Goal: Task Accomplishment & Management: Use online tool/utility

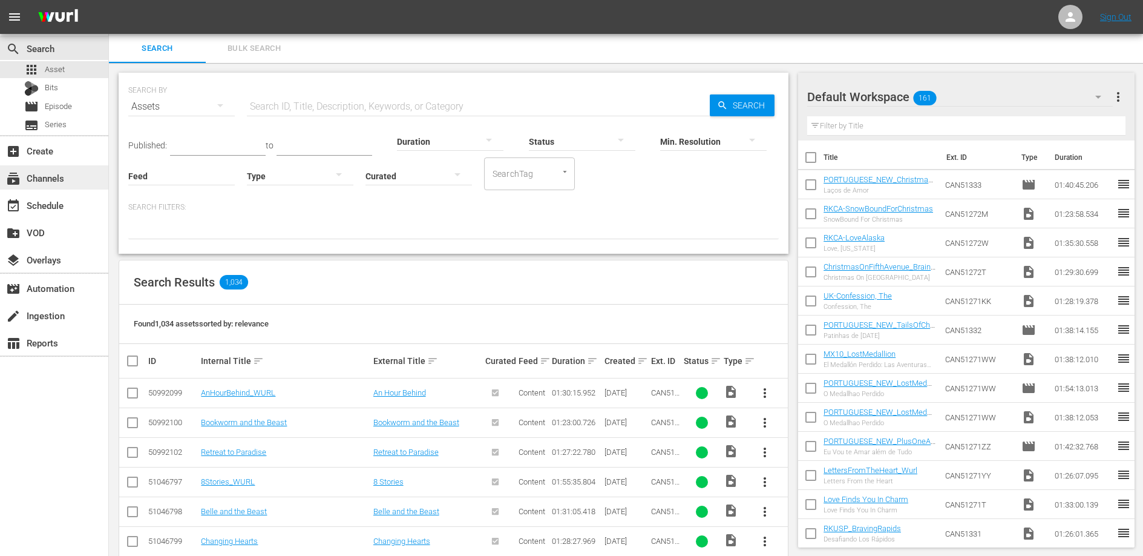
click at [41, 181] on div "subscriptions Channels" at bounding box center [34, 176] width 68 height 11
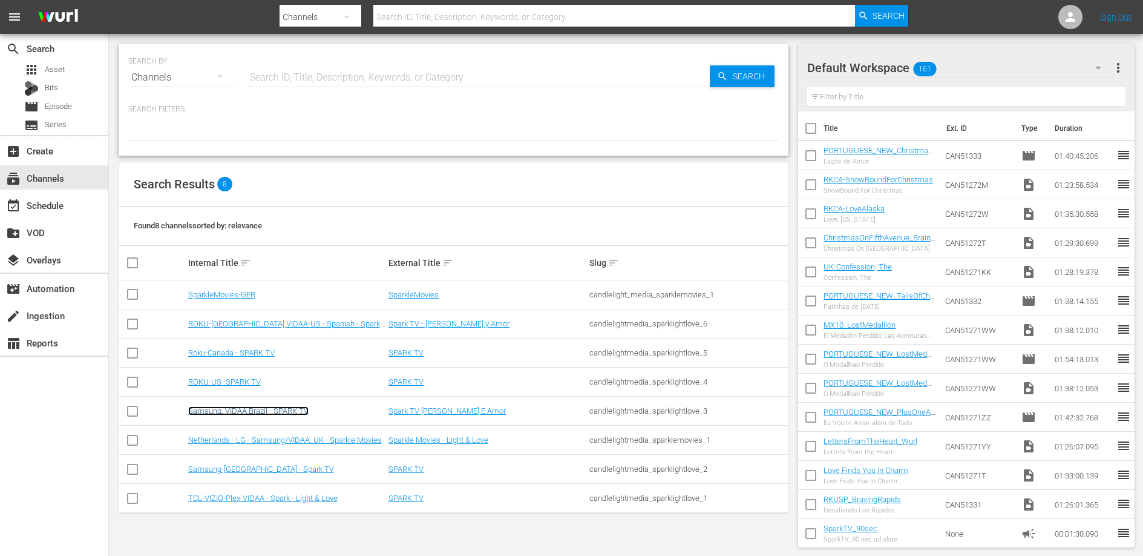
click at [254, 410] on link "Samsung, VIDAA Brazil - SPARK TV" at bounding box center [248, 410] width 120 height 9
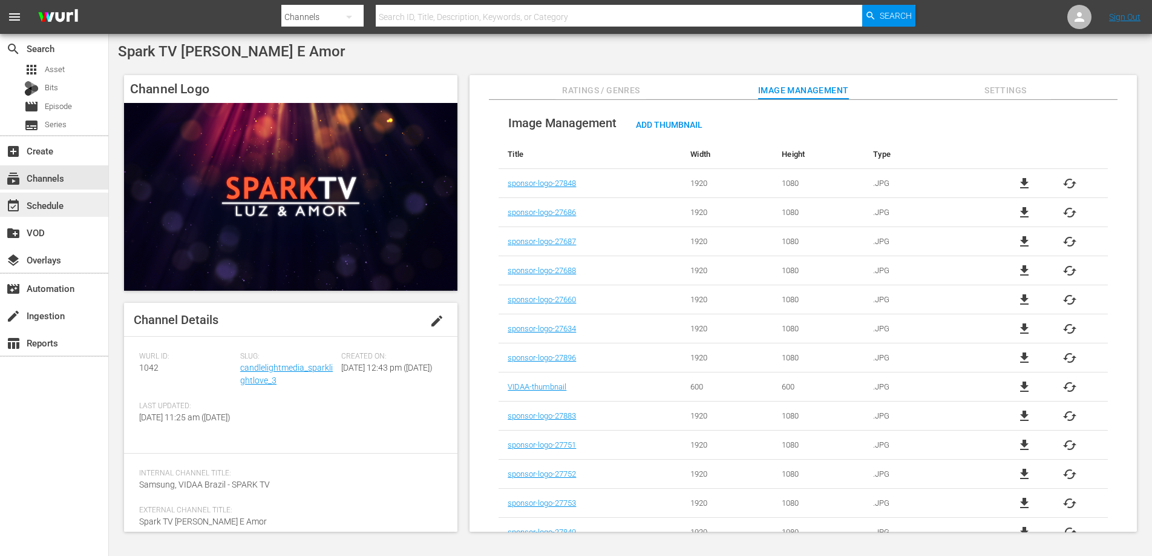
click at [45, 204] on div "event_available Schedule" at bounding box center [34, 203] width 68 height 11
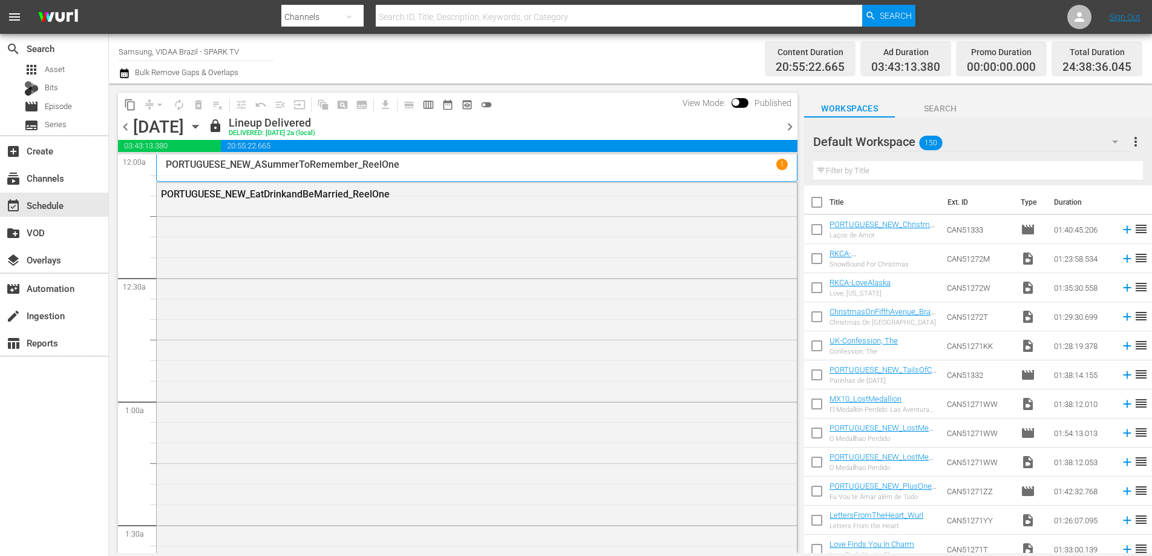
click at [792, 125] on span "chevron_right" at bounding box center [790, 126] width 15 height 15
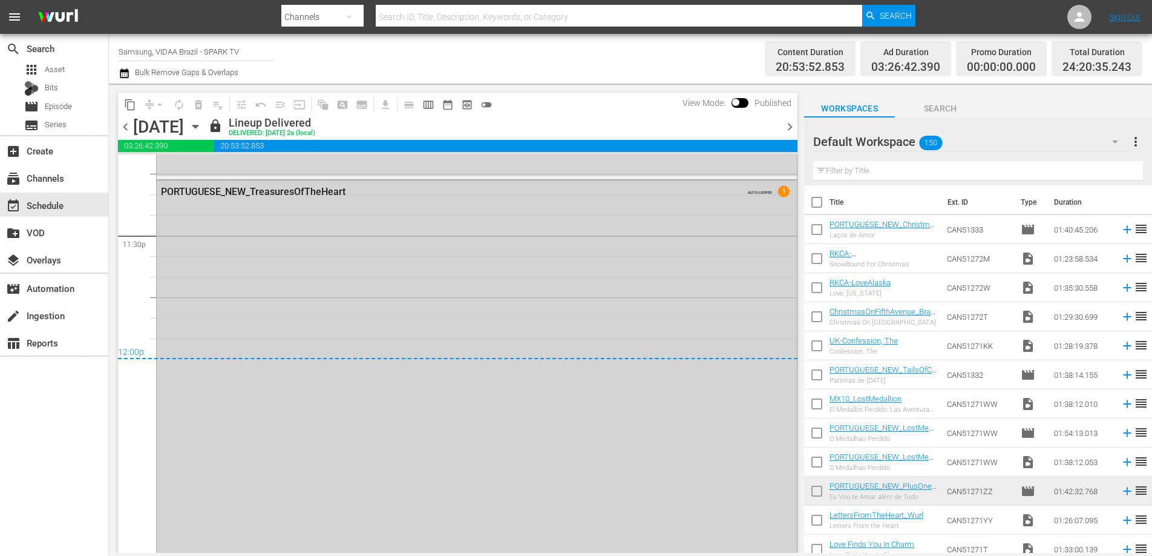
scroll to position [5800, 0]
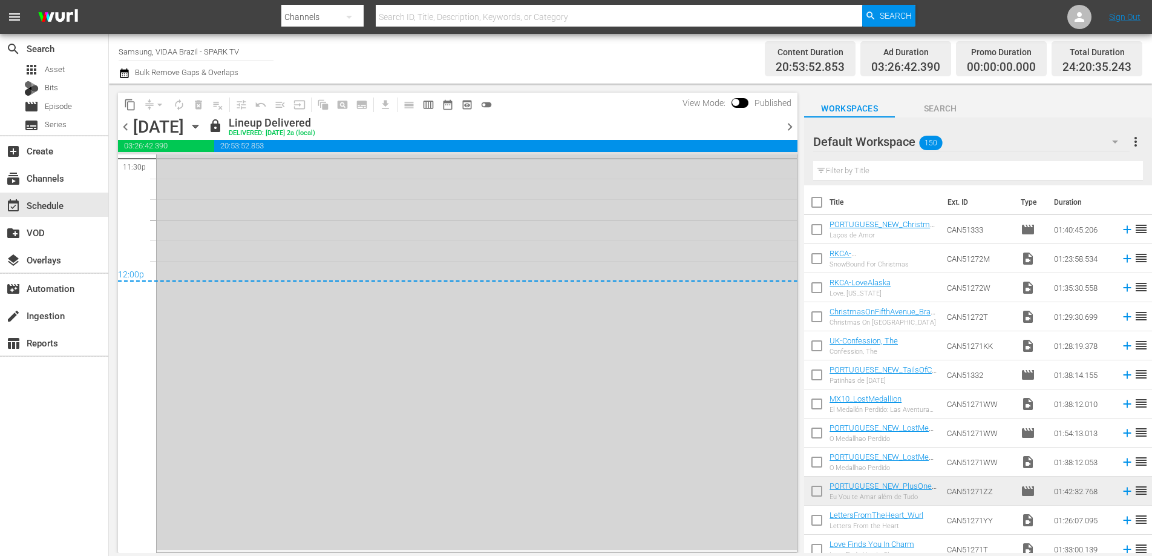
click at [791, 126] on span "chevron_right" at bounding box center [790, 126] width 15 height 15
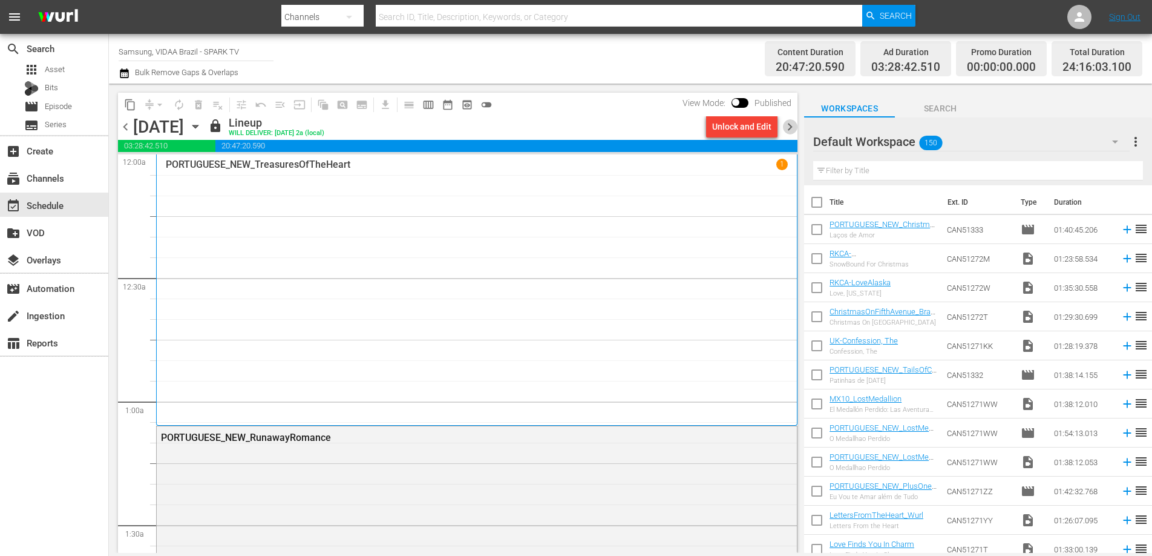
click at [792, 126] on span "chevron_right" at bounding box center [790, 126] width 15 height 15
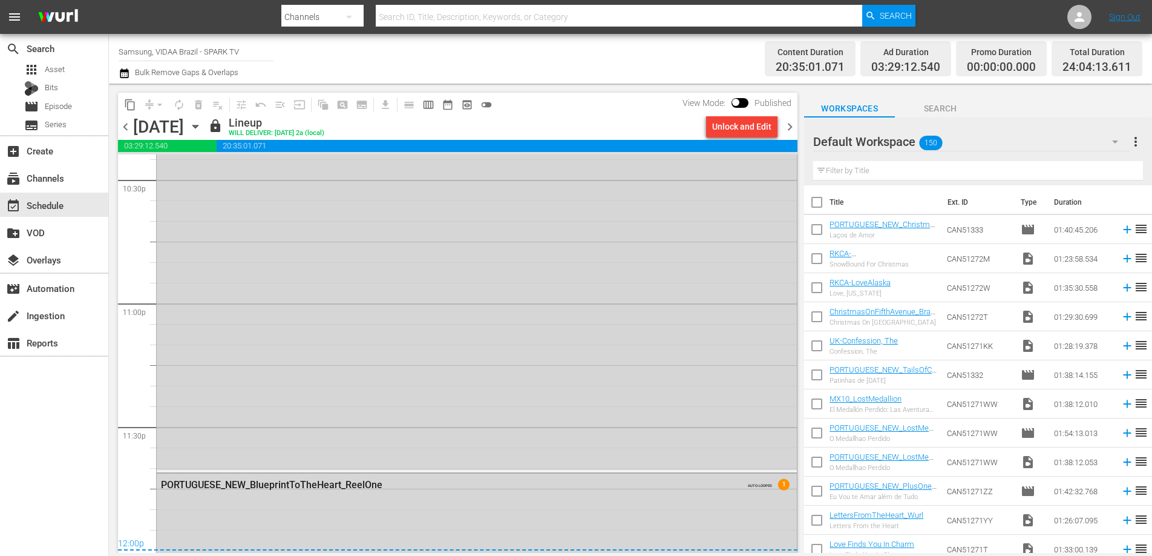
scroll to position [5883, 0]
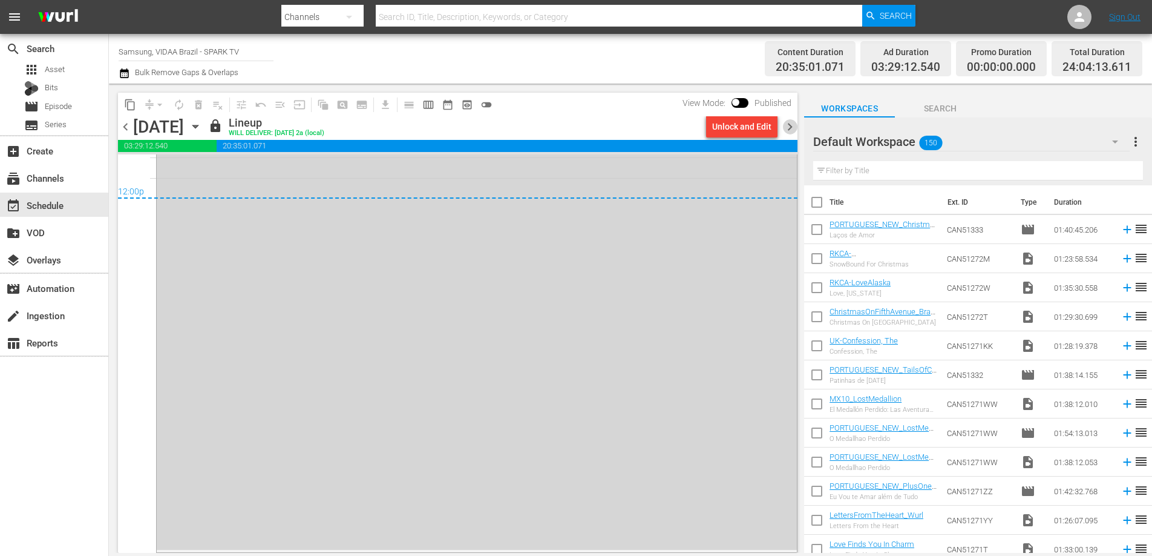
click at [790, 126] on span "chevron_right" at bounding box center [790, 126] width 15 height 15
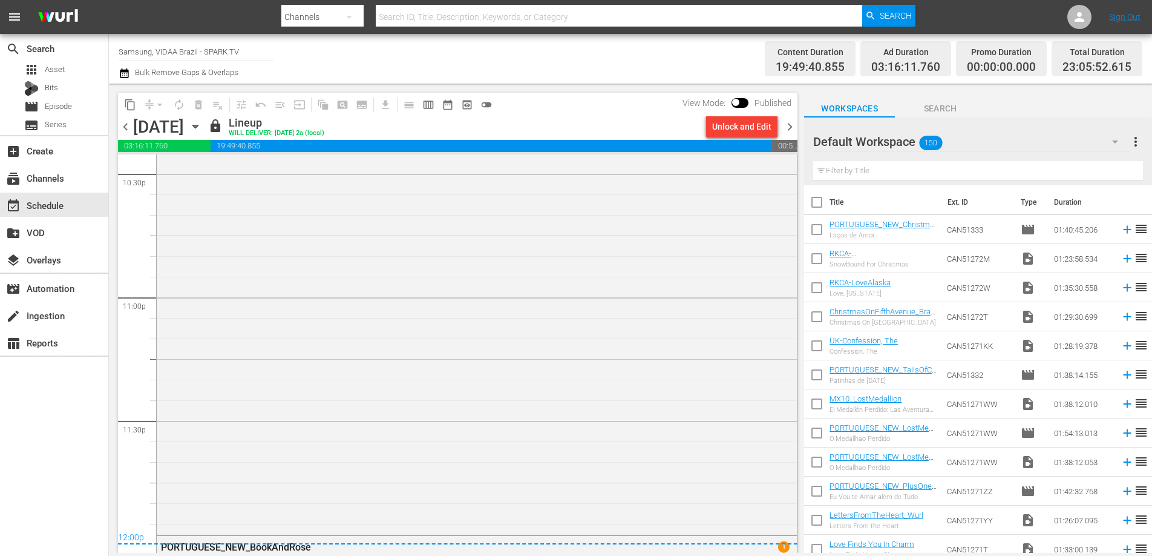
scroll to position [5660, 0]
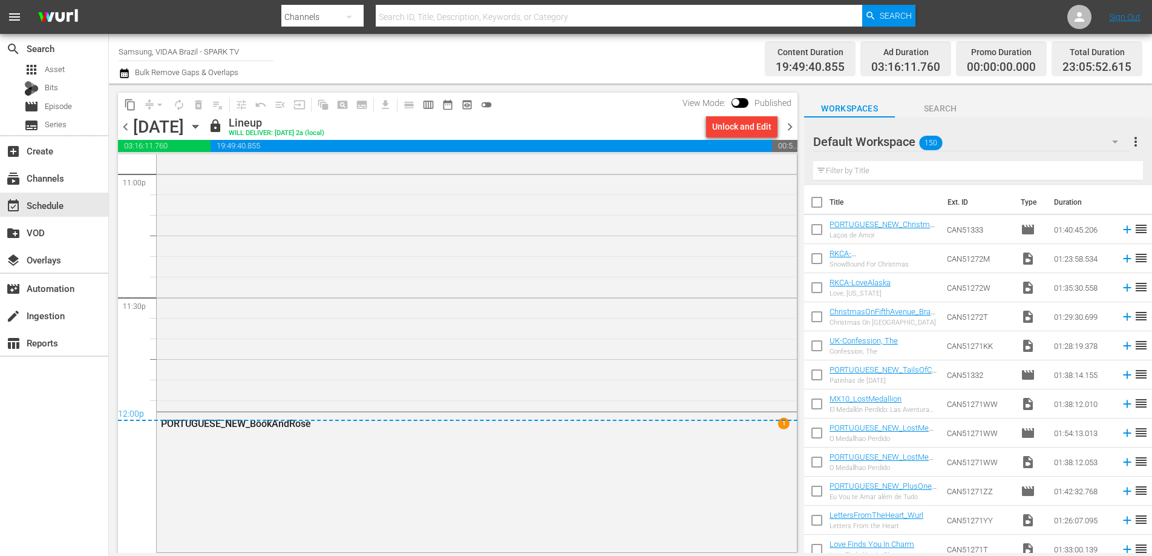
click at [789, 125] on span "chevron_right" at bounding box center [790, 126] width 15 height 15
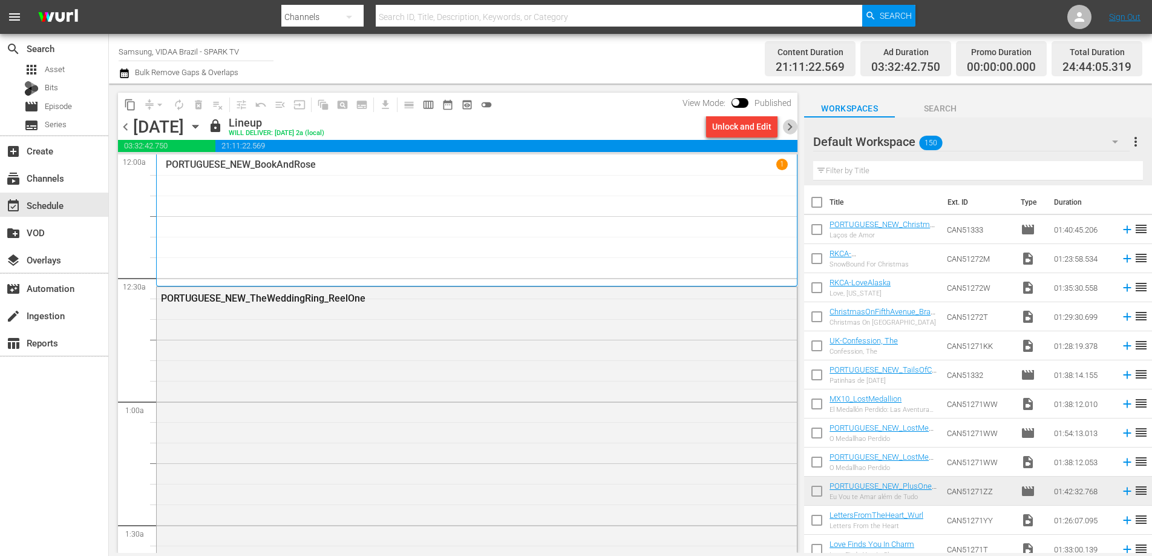
click at [792, 129] on span "chevron_right" at bounding box center [790, 126] width 15 height 15
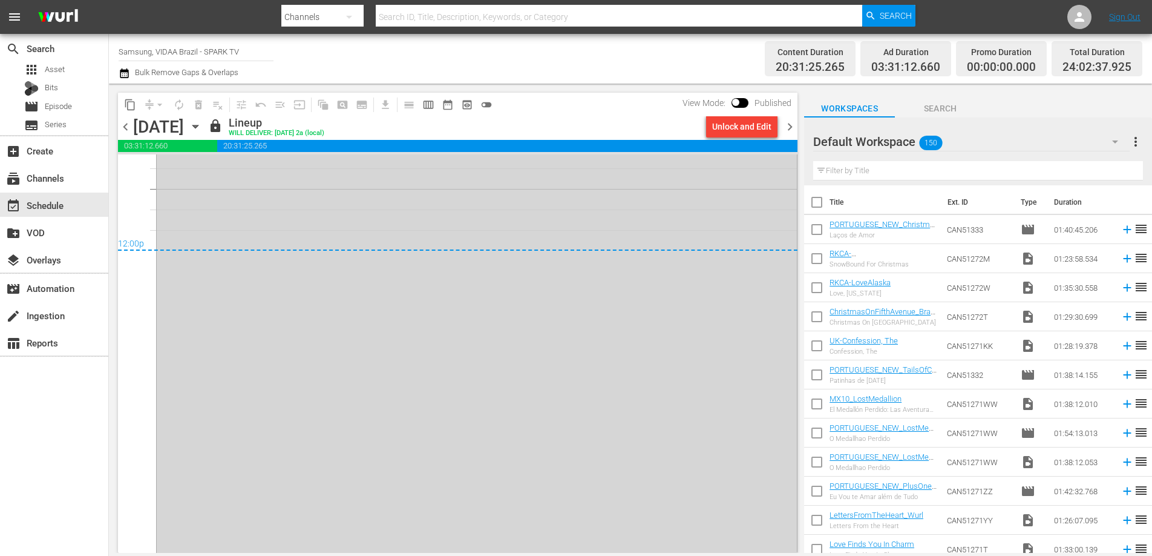
scroll to position [5852, 0]
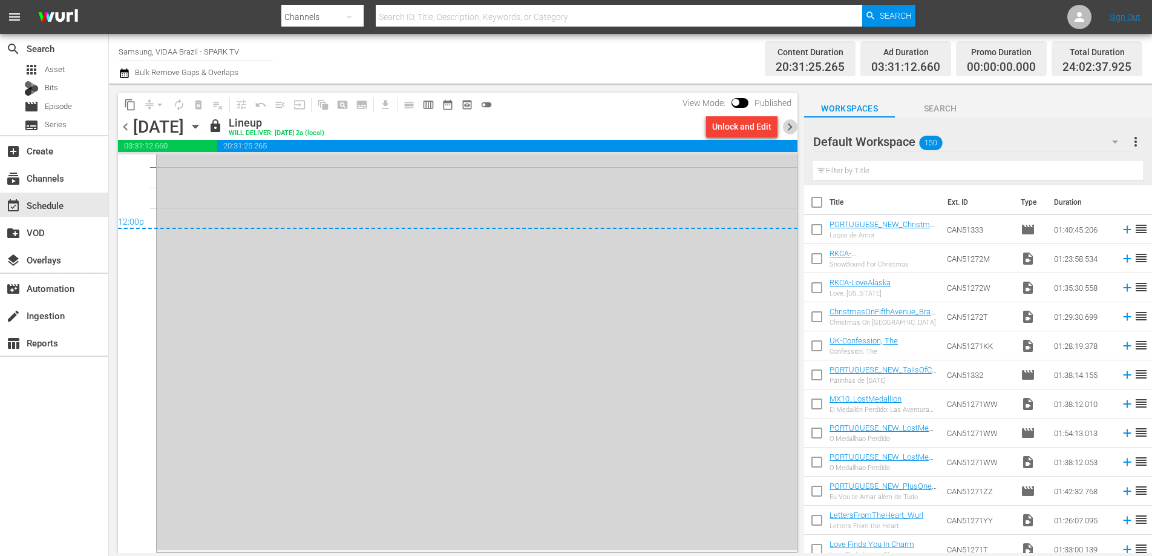
click at [791, 129] on span "chevron_right" at bounding box center [790, 126] width 15 height 15
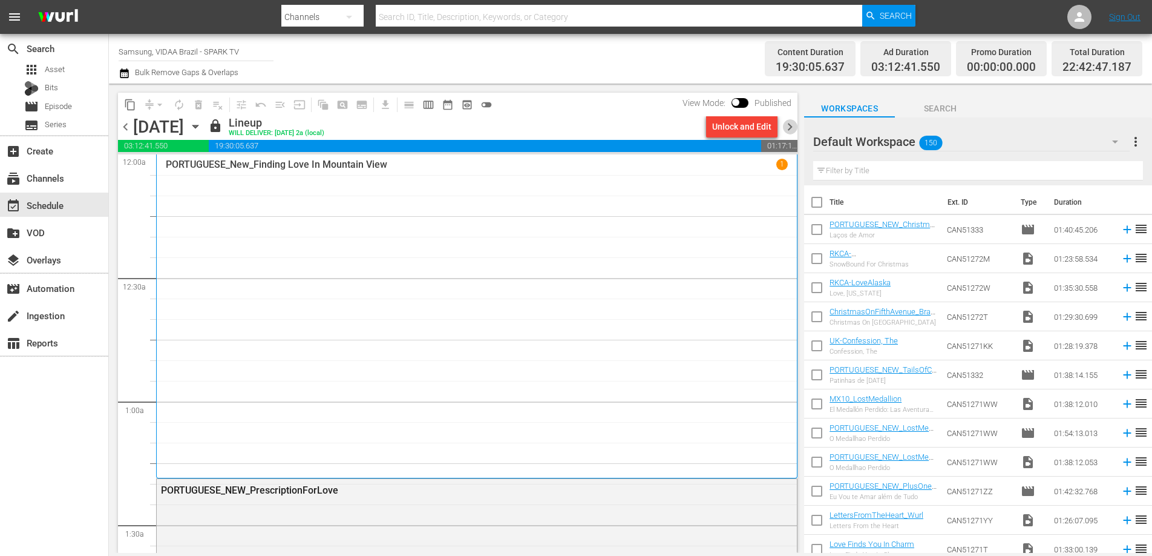
click at [794, 130] on span "chevron_right" at bounding box center [790, 126] width 15 height 15
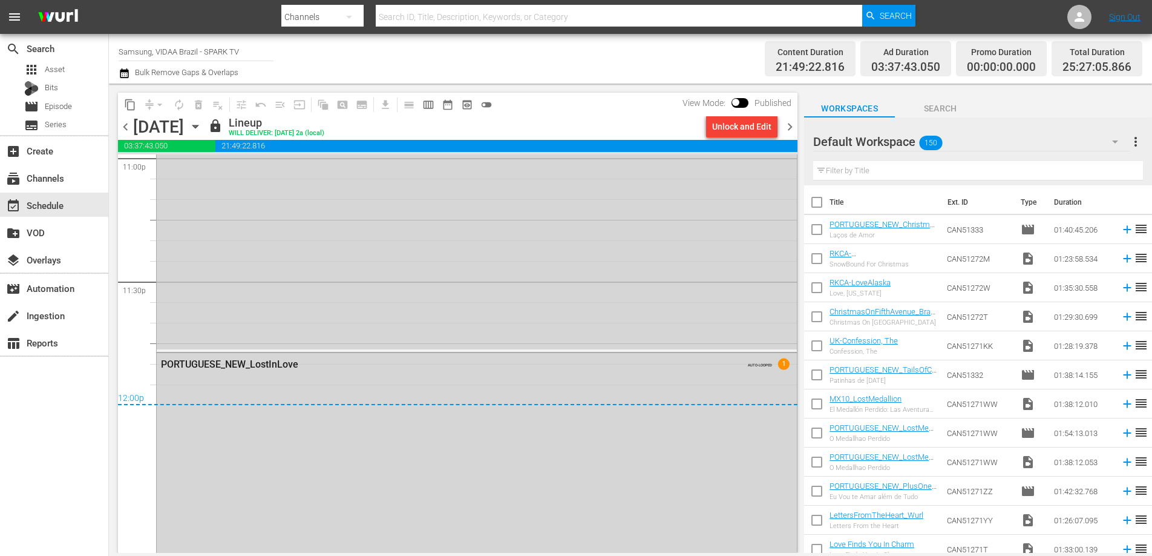
scroll to position [5714, 0]
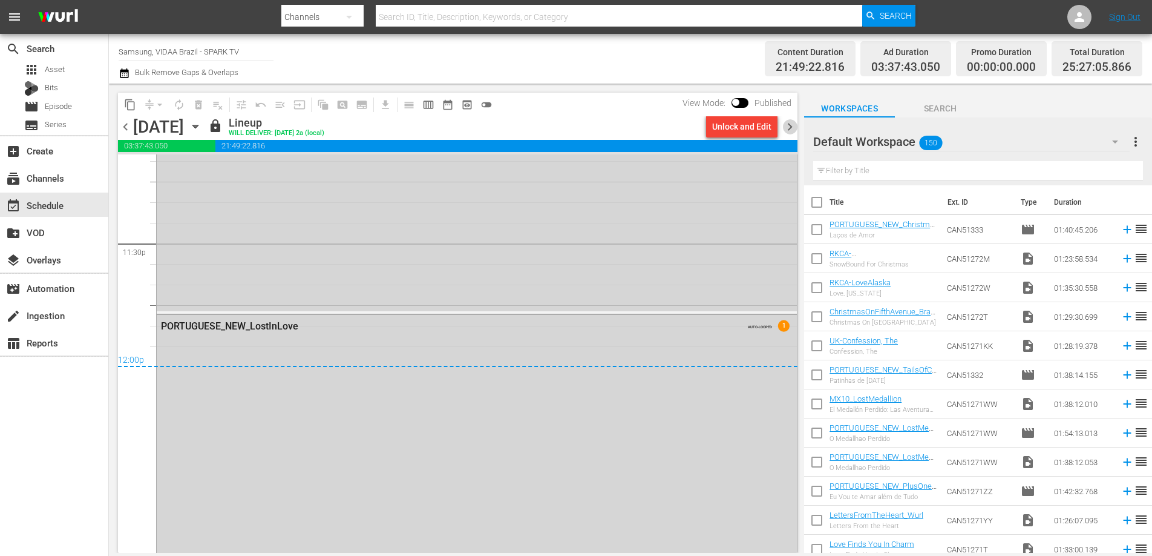
click at [792, 128] on span "chevron_right" at bounding box center [790, 126] width 15 height 15
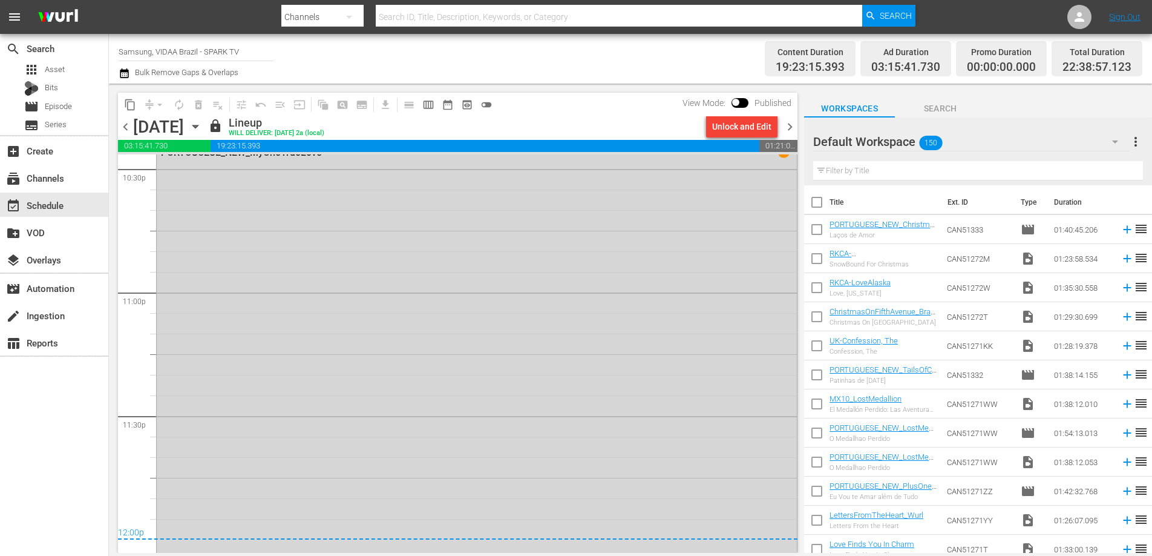
scroll to position [5559, 0]
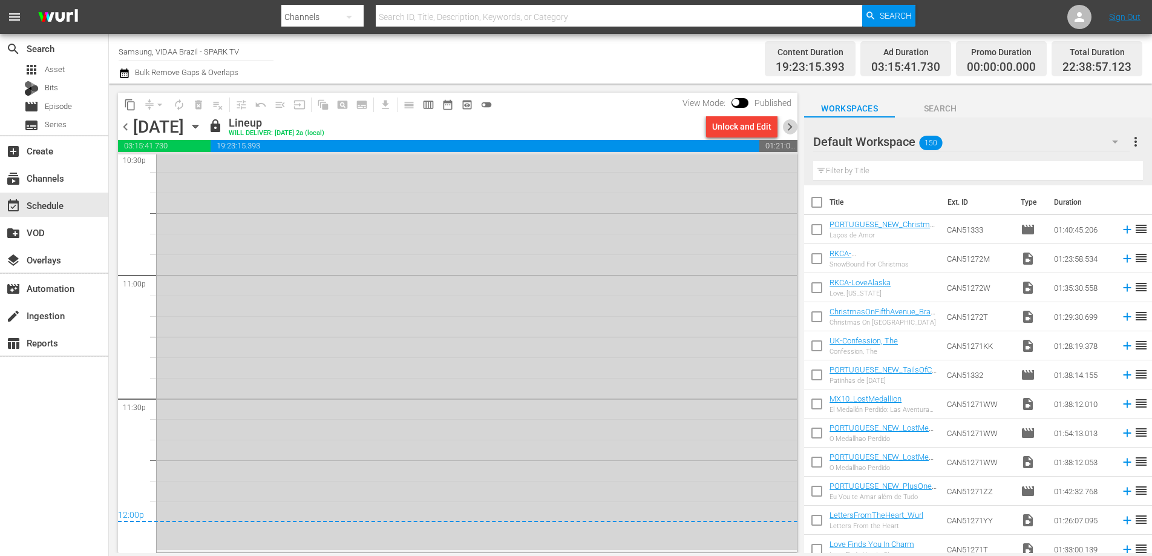
click at [794, 125] on span "chevron_right" at bounding box center [790, 126] width 15 height 15
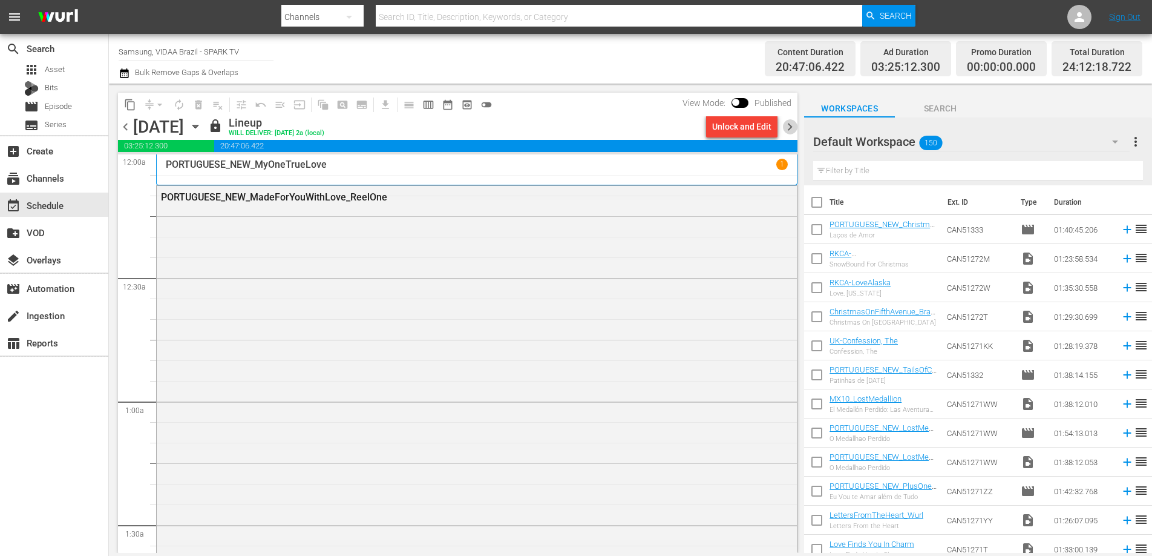
click at [795, 129] on span "chevron_right" at bounding box center [790, 126] width 15 height 15
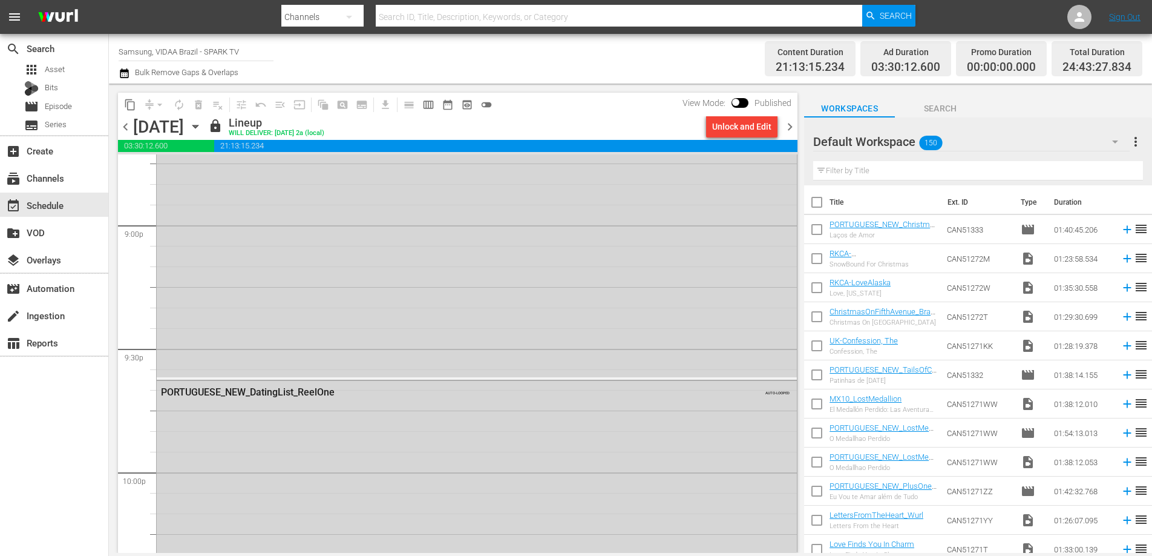
scroll to position [5789, 0]
click at [790, 120] on span "chevron_right" at bounding box center [790, 126] width 15 height 15
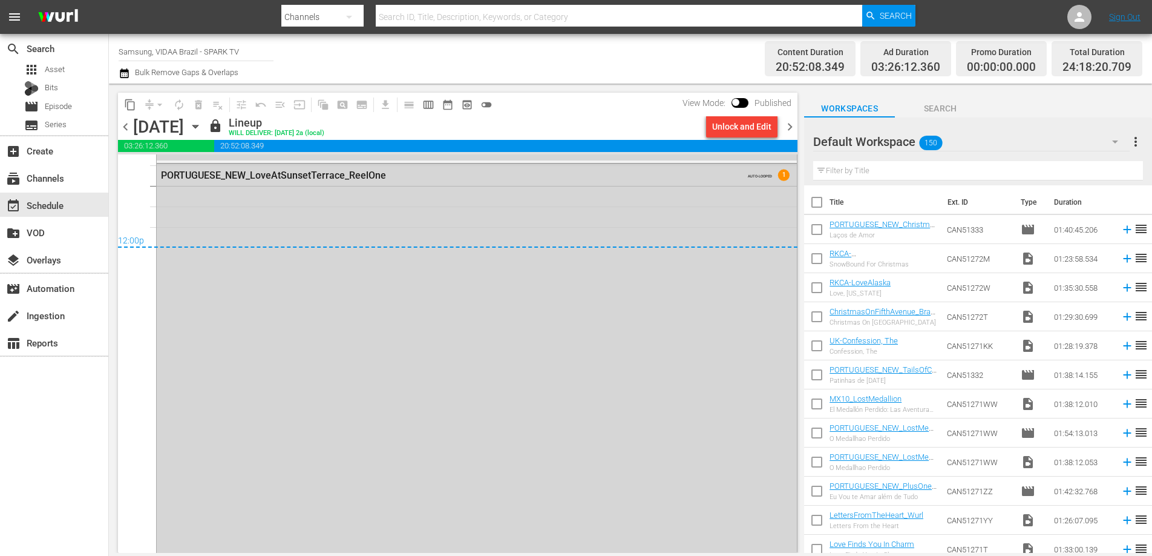
scroll to position [5865, 0]
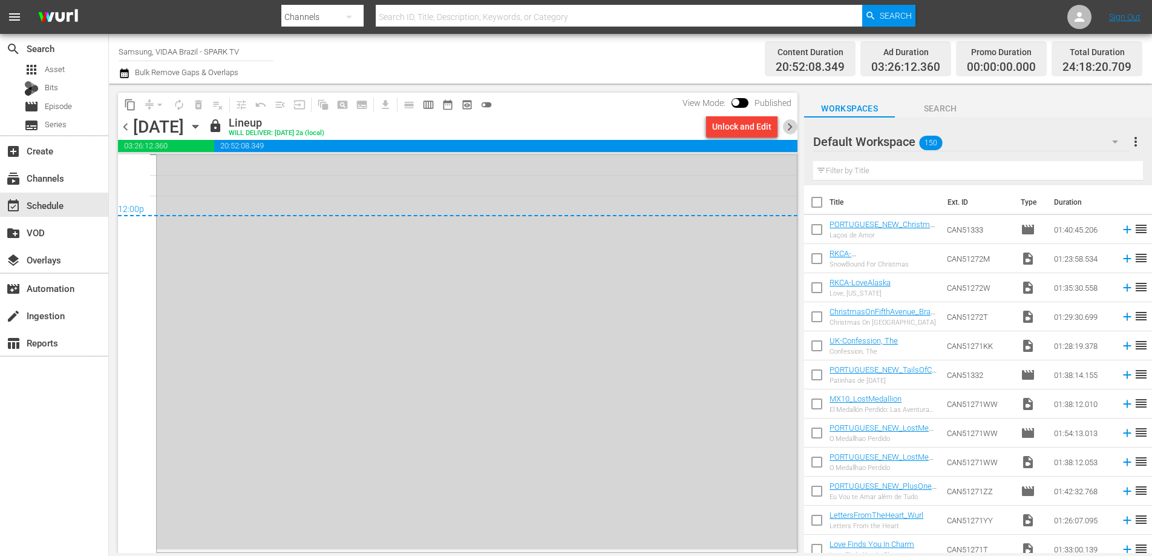
click at [790, 127] on span "chevron_right" at bounding box center [790, 126] width 15 height 15
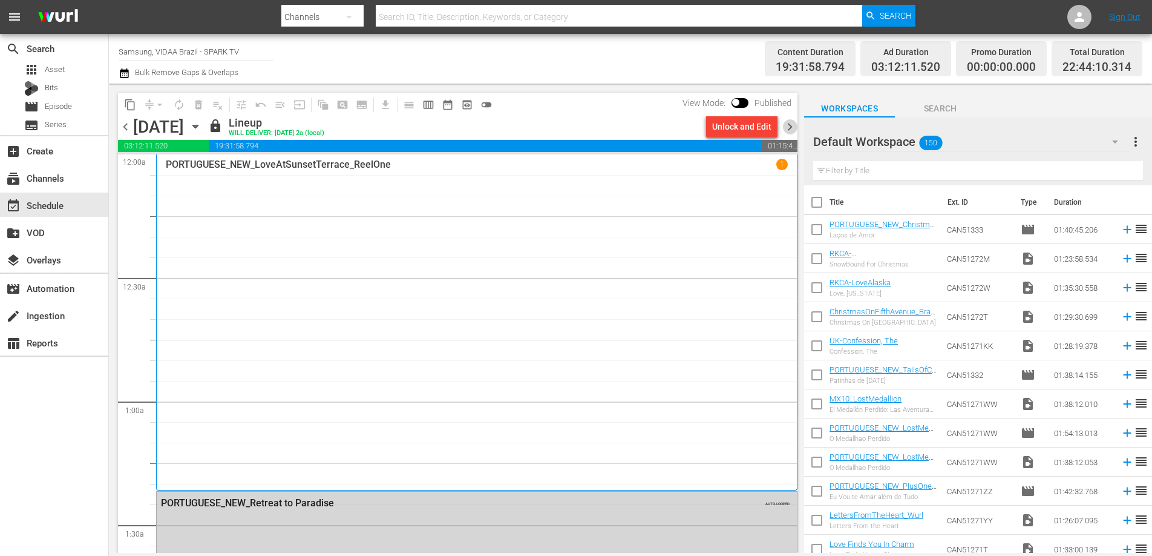
click at [791, 123] on span "chevron_right" at bounding box center [790, 126] width 15 height 15
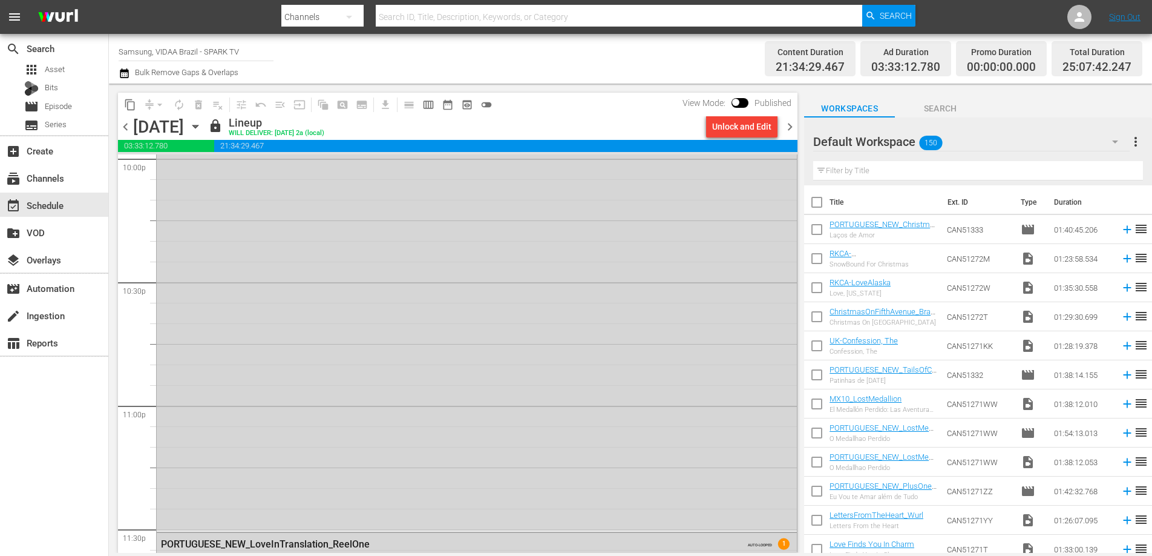
scroll to position [5831, 0]
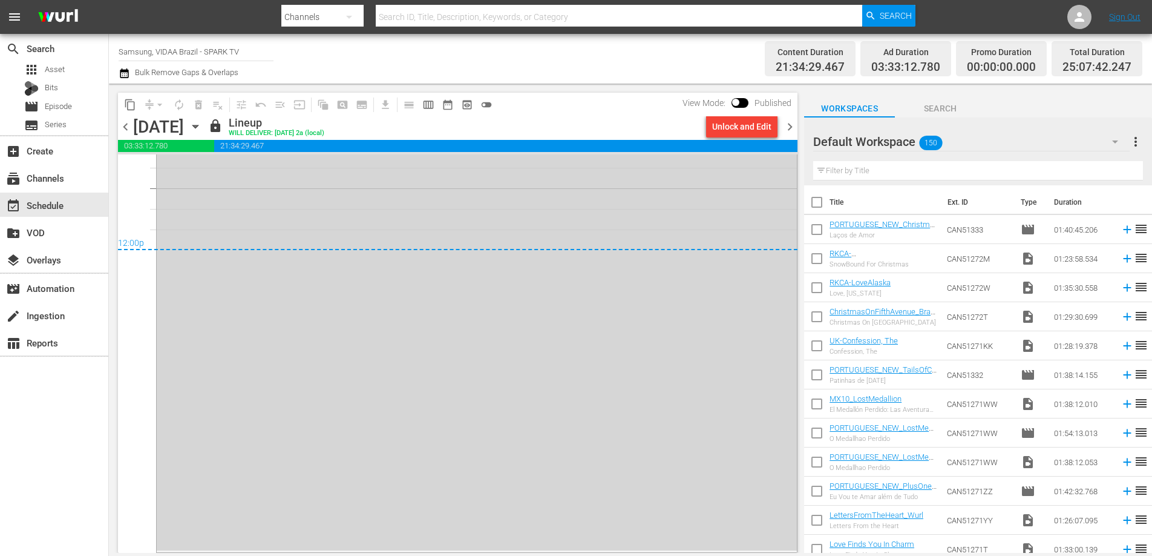
click at [792, 128] on span "chevron_right" at bounding box center [790, 126] width 15 height 15
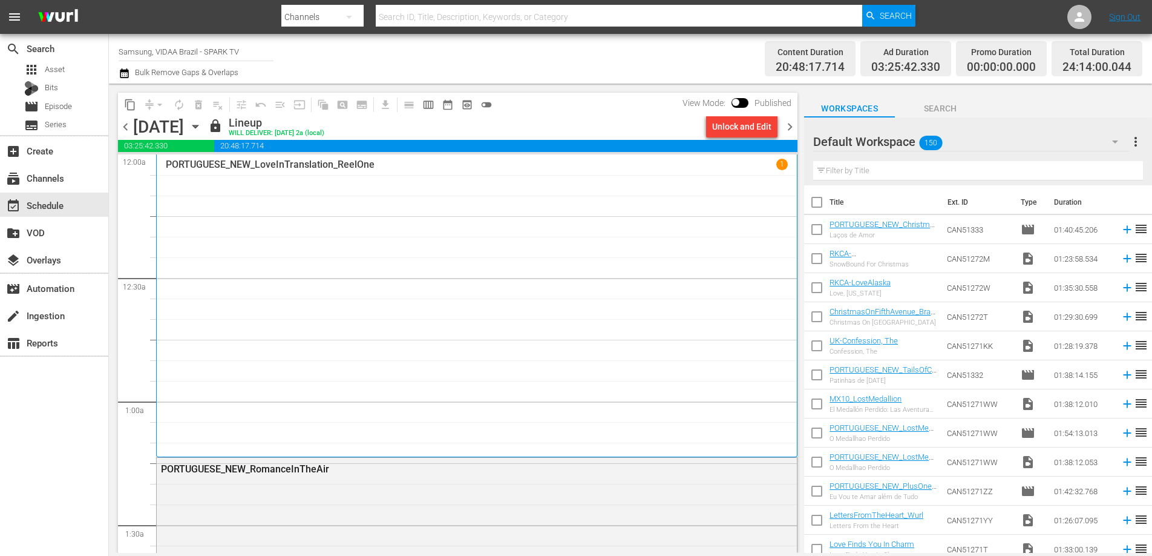
click at [789, 130] on span "chevron_right" at bounding box center [790, 126] width 15 height 15
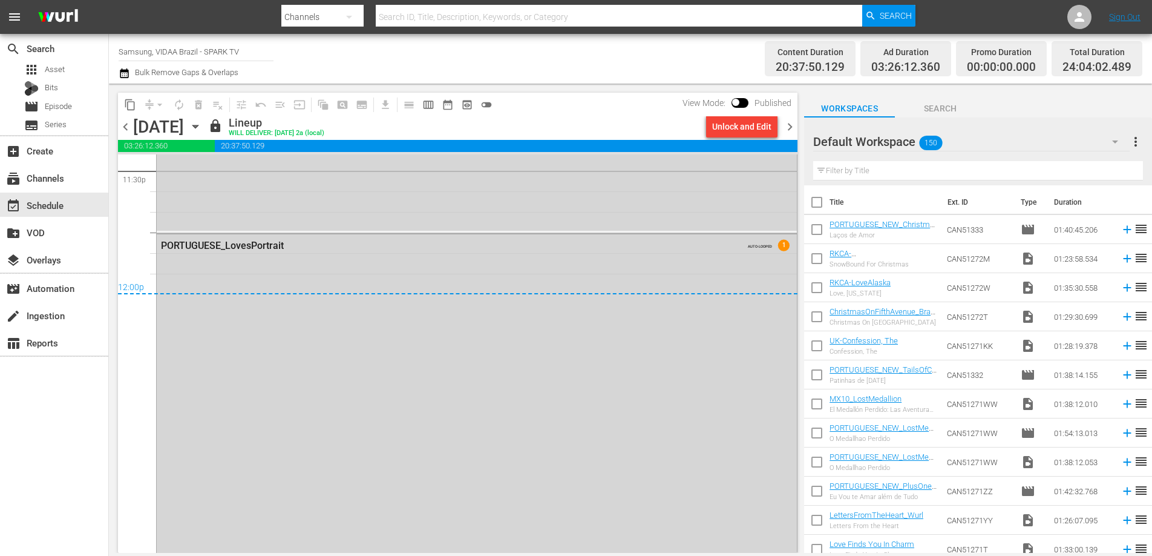
scroll to position [5905, 0]
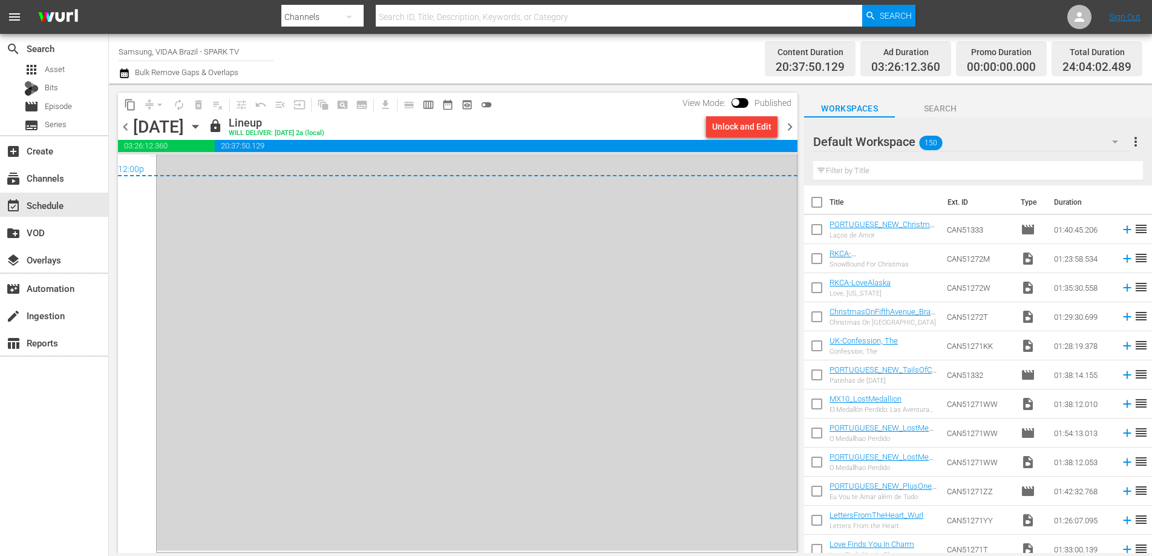
click at [792, 125] on span "chevron_right" at bounding box center [790, 126] width 15 height 15
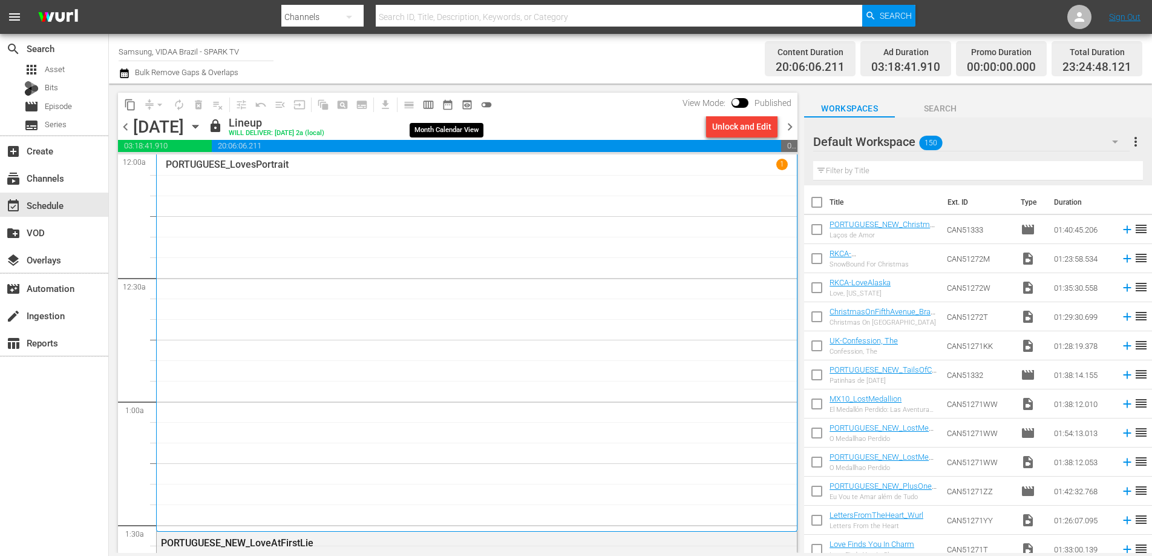
click at [453, 101] on span "date_range_outlined" at bounding box center [448, 105] width 12 height 12
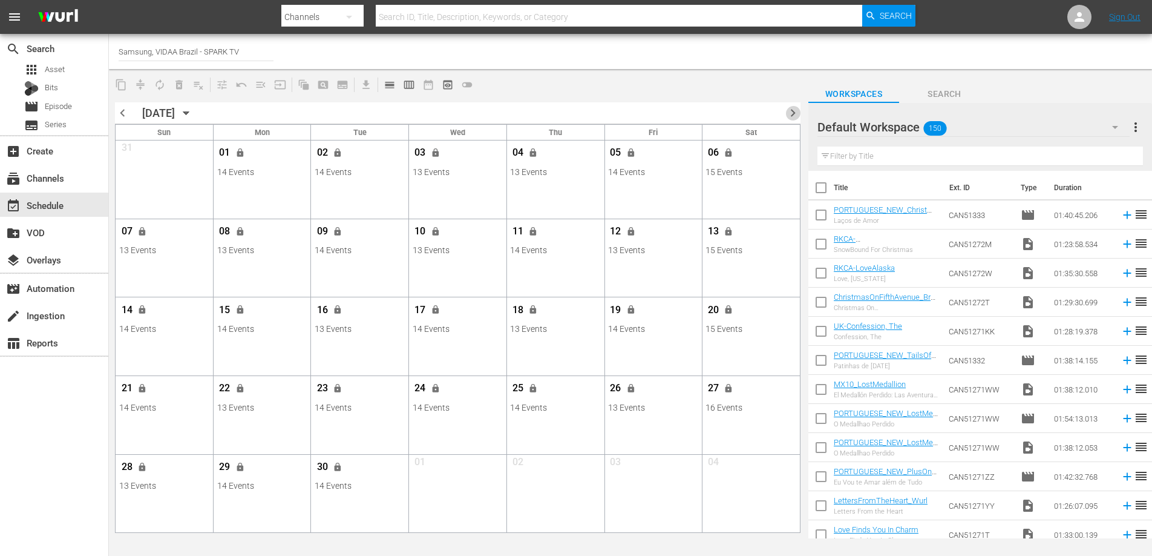
click at [794, 114] on span "chevron_right" at bounding box center [793, 112] width 15 height 15
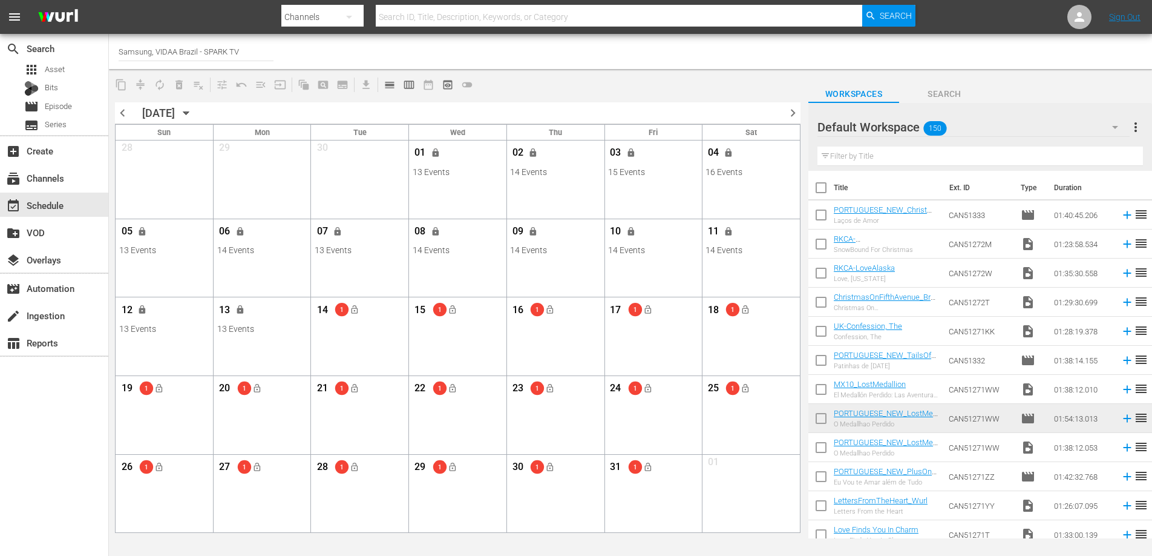
click at [574, 84] on div "content_copy compress autorenew_outlined delete_forever_outlined playlist_remov…" at bounding box center [458, 85] width 698 height 24
drag, startPoint x: 387, startPoint y: 84, endPoint x: 518, endPoint y: 56, distance: 134.3
click at [512, 61] on div "Channel Title Samsung, VIDAA [GEOGRAPHIC_DATA] - SPARK TV content_copy compress…" at bounding box center [630, 286] width 1043 height 504
click at [388, 84] on span "calendar_view_day_outlined" at bounding box center [390, 85] width 12 height 12
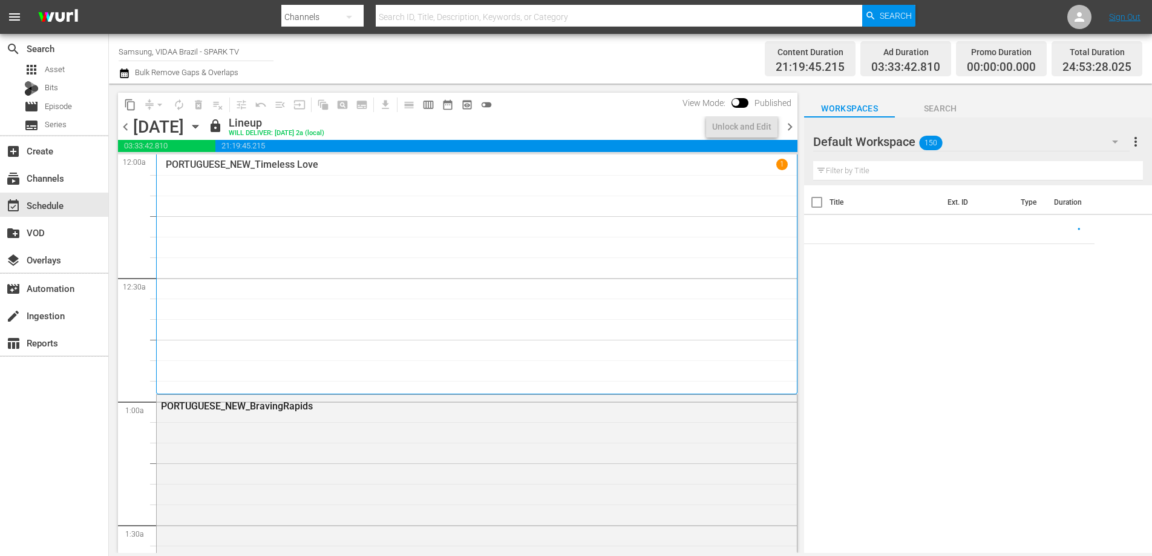
click at [202, 123] on icon "button" at bounding box center [195, 126] width 13 height 13
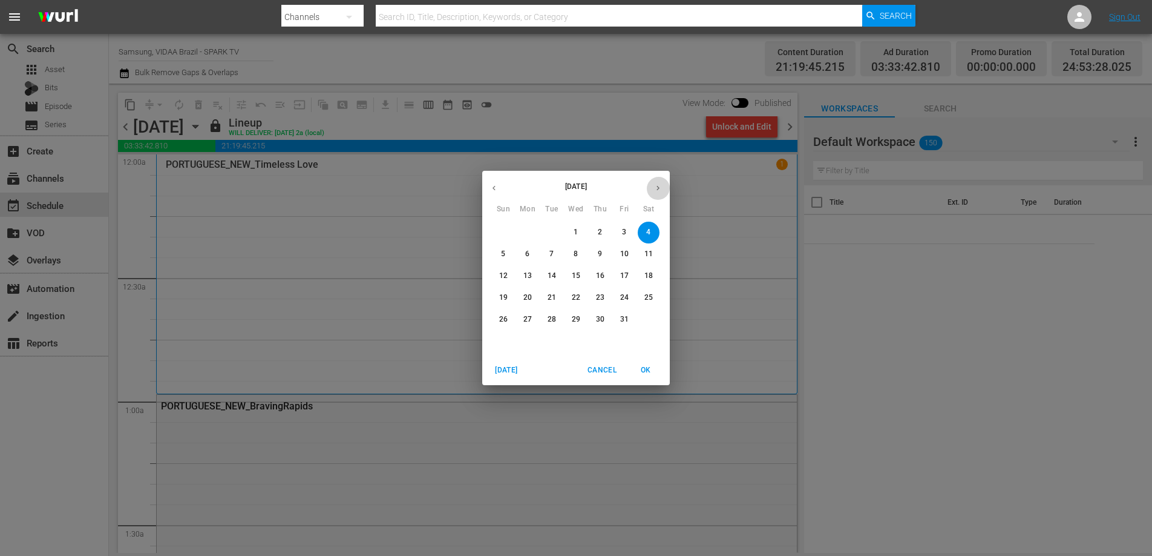
click at [659, 186] on icon "button" at bounding box center [658, 187] width 9 height 9
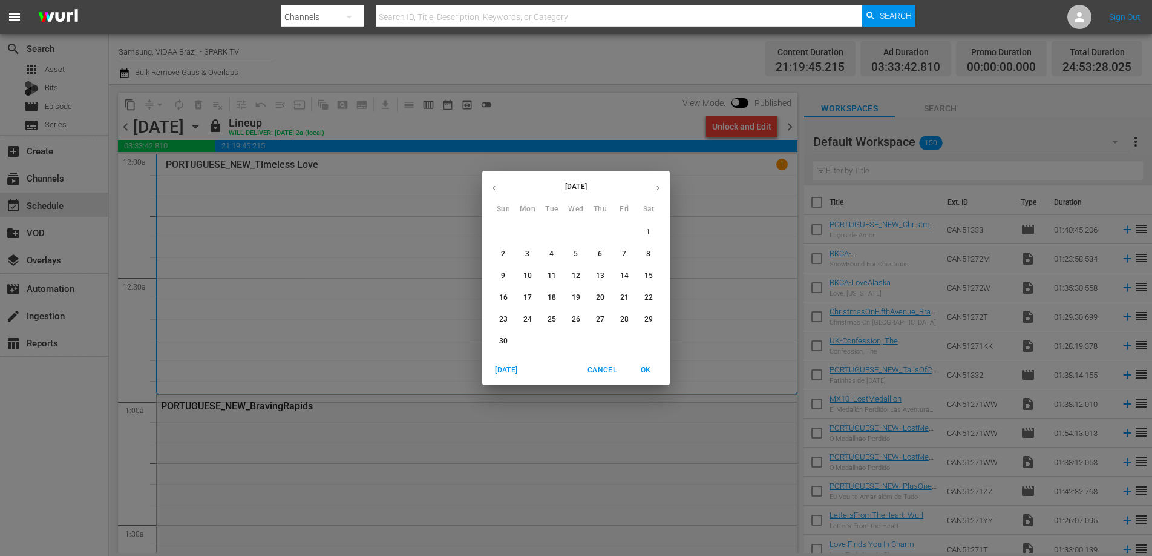
click at [491, 192] on button "button" at bounding box center [494, 188] width 24 height 24
click at [528, 271] on p "13" at bounding box center [528, 276] width 8 height 10
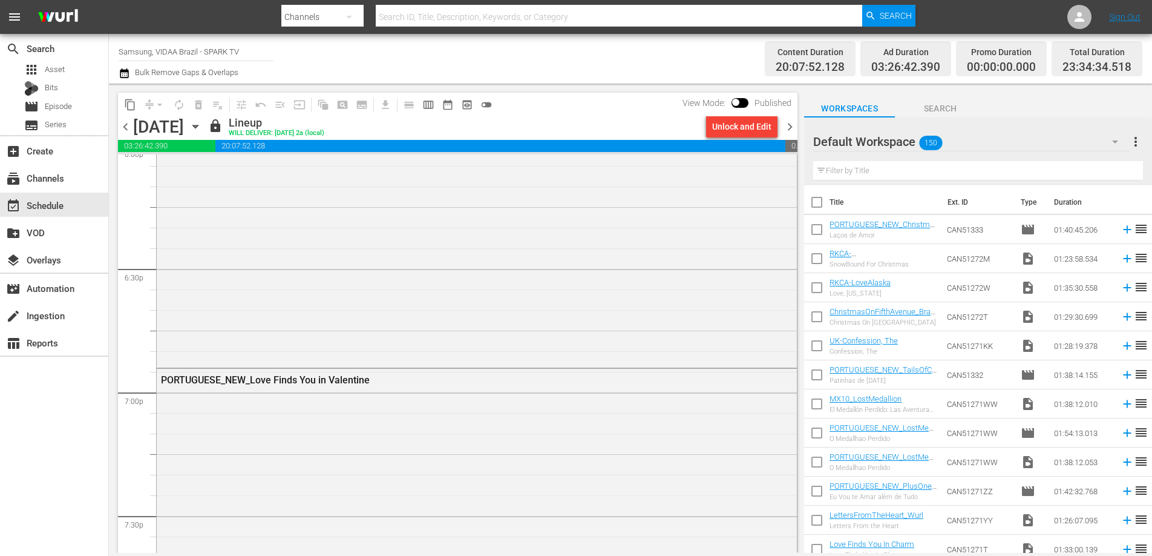
scroll to position [5543, 0]
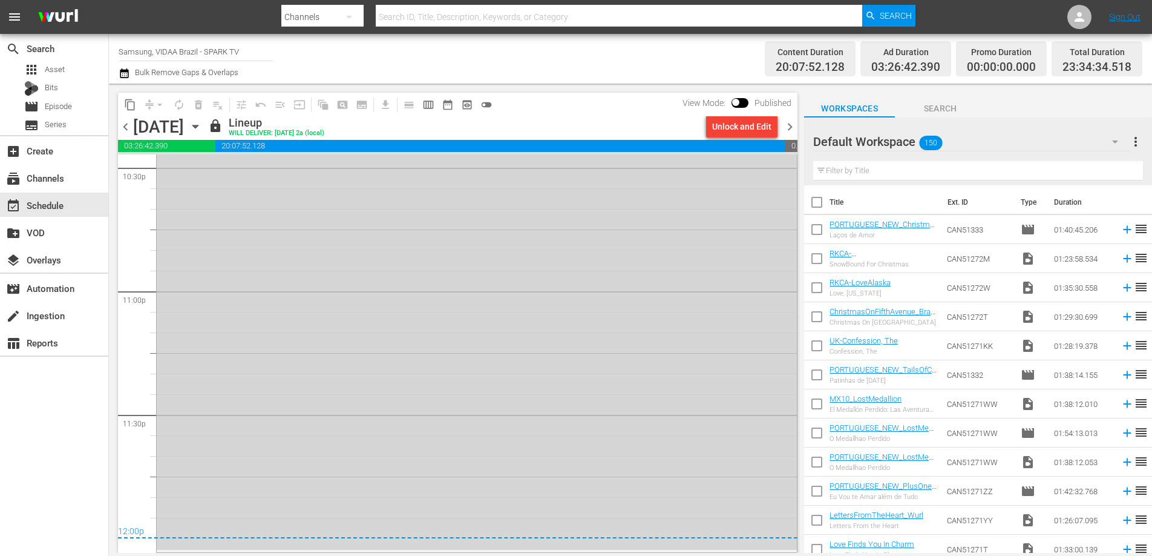
click at [788, 127] on span "chevron_right" at bounding box center [790, 126] width 15 height 15
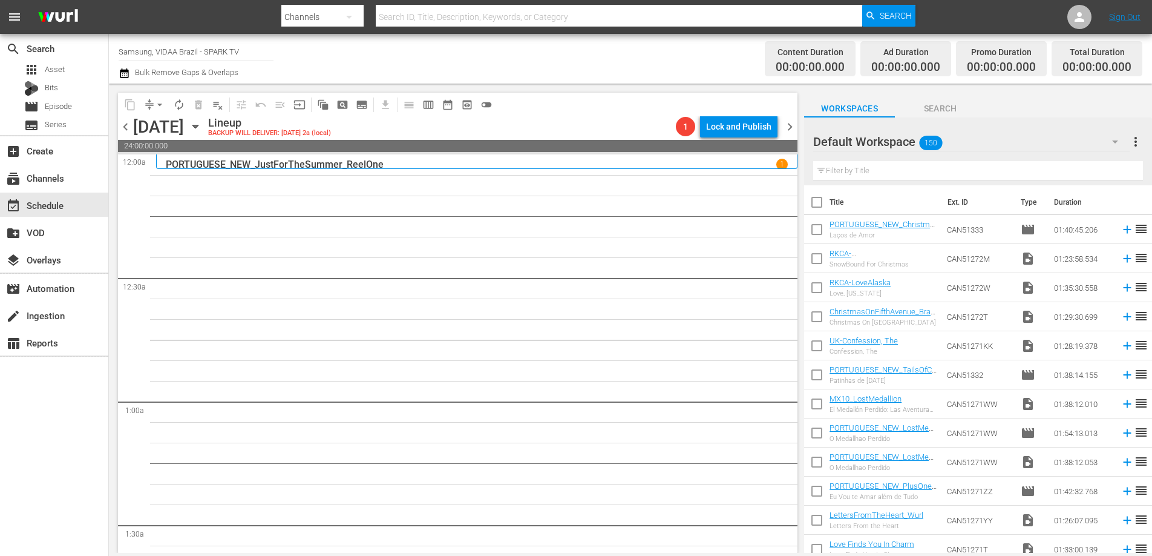
click at [580, 61] on div "Channel Title Samsung, VIDAA Brazil - SPARK TV Bulk Remove Gaps & Overlaps" at bounding box center [398, 59] width 559 height 44
click at [129, 127] on span "chevron_left" at bounding box center [125, 126] width 15 height 15
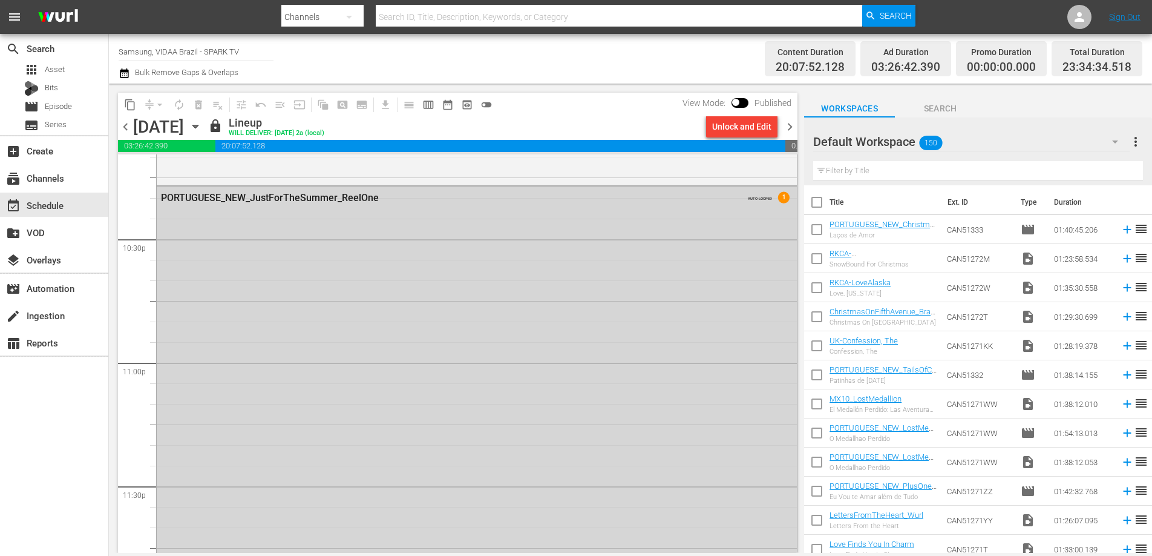
scroll to position [5543, 0]
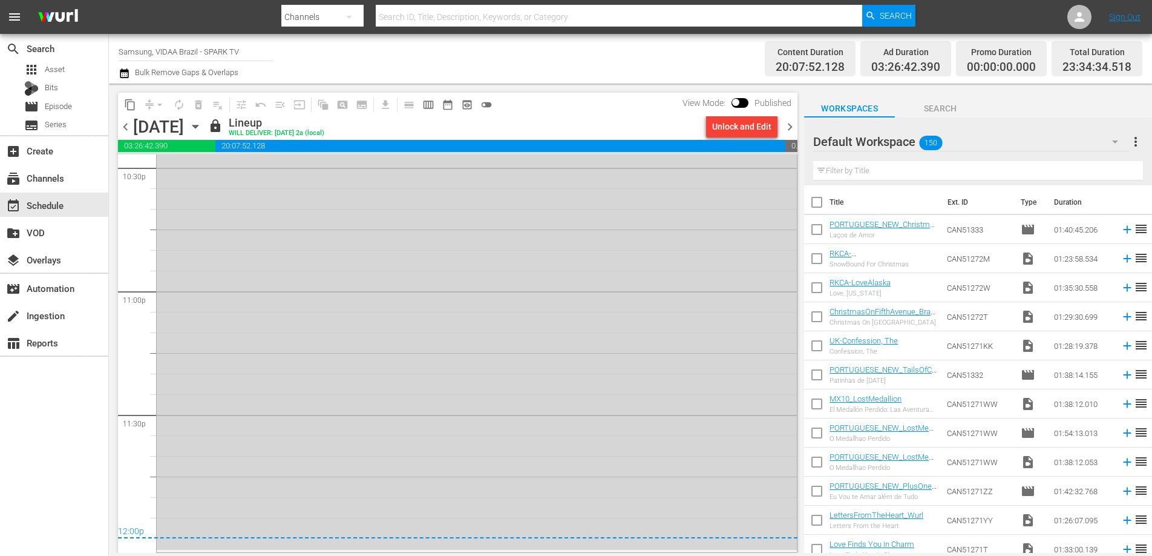
click at [788, 123] on span "chevron_right" at bounding box center [790, 126] width 15 height 15
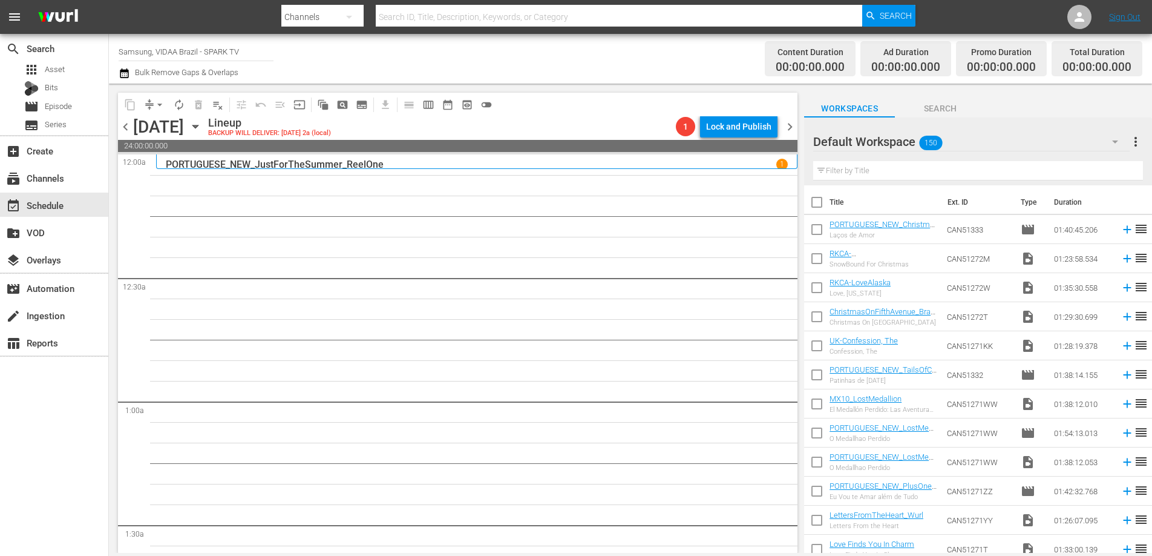
click at [856, 166] on input "text" at bounding box center [978, 170] width 330 height 19
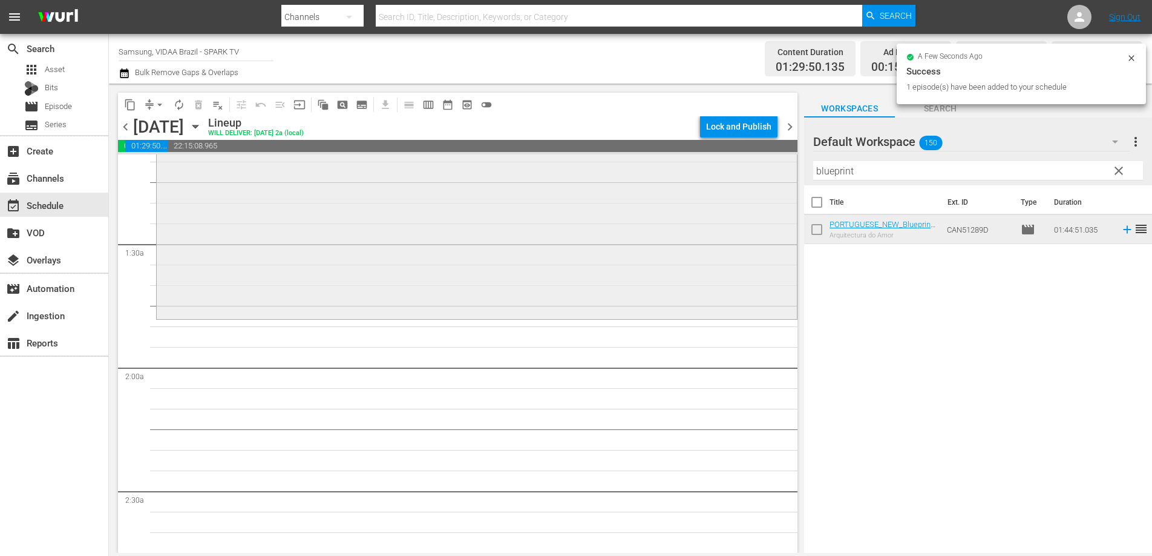
scroll to position [332, 0]
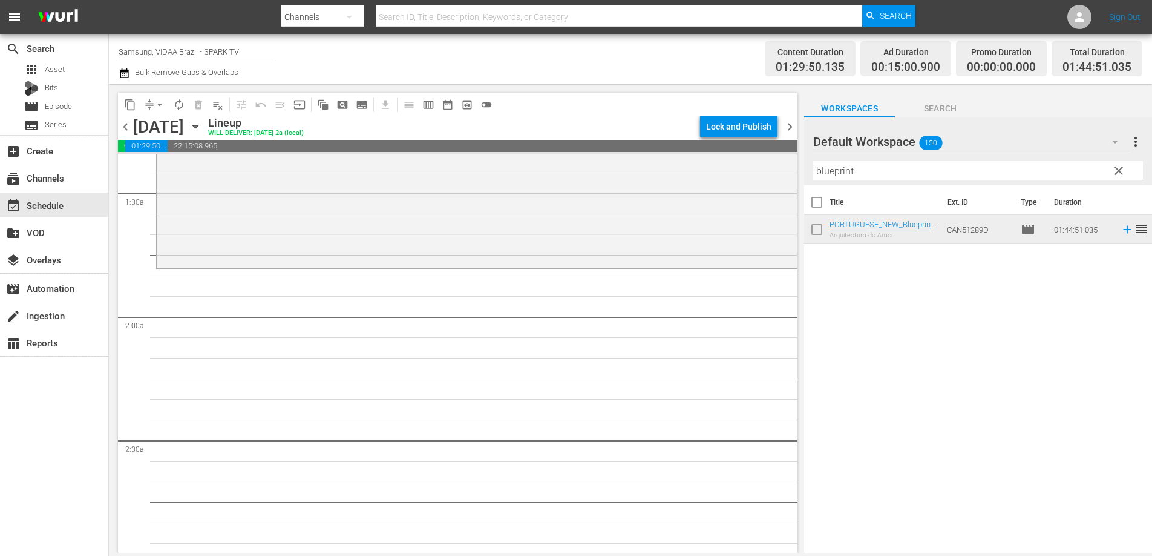
drag, startPoint x: 959, startPoint y: 234, endPoint x: 343, endPoint y: 2, distance: 658.1
click at [844, 177] on input "blueprint" at bounding box center [978, 170] width 330 height 19
click at [844, 176] on input "blueprint" at bounding box center [978, 170] width 330 height 19
click at [841, 173] on input "blueprint" at bounding box center [978, 170] width 330 height 19
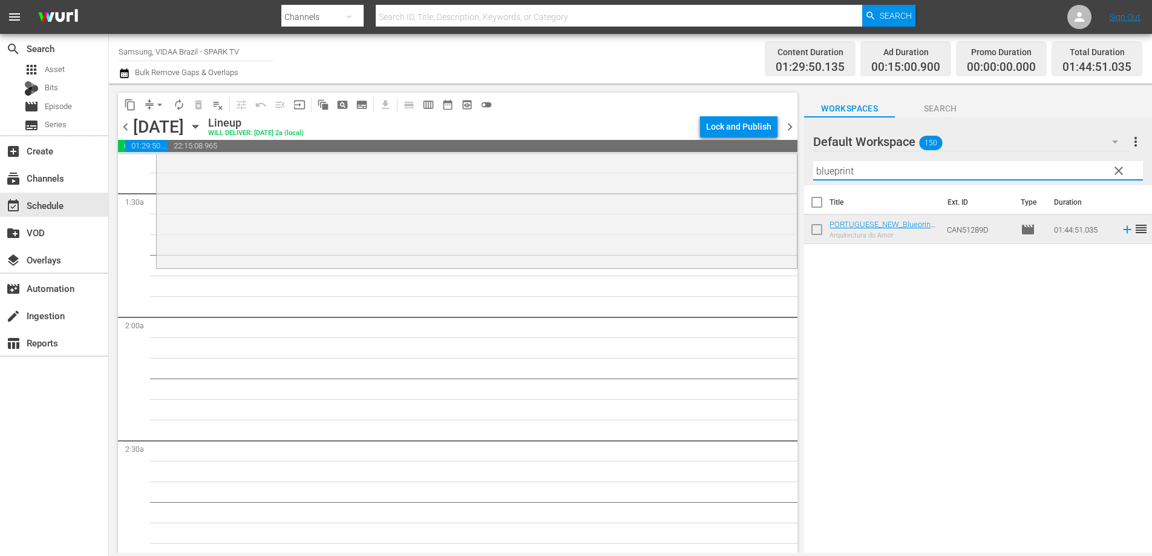
click at [841, 173] on input "blueprint" at bounding box center [978, 170] width 330 height 19
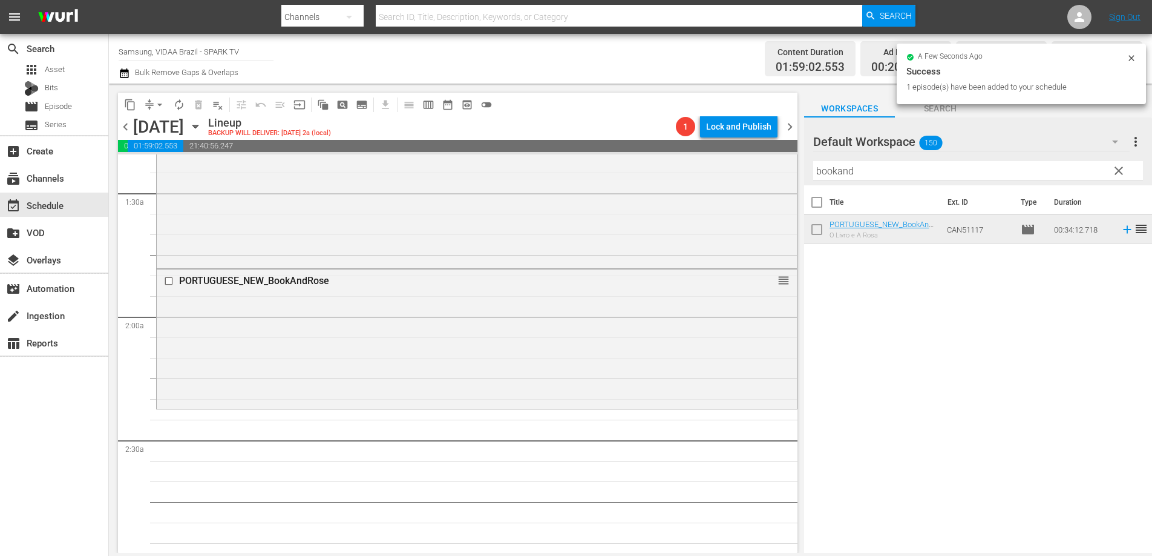
drag, startPoint x: 955, startPoint y: 226, endPoint x: 416, endPoint y: 7, distance: 581.9
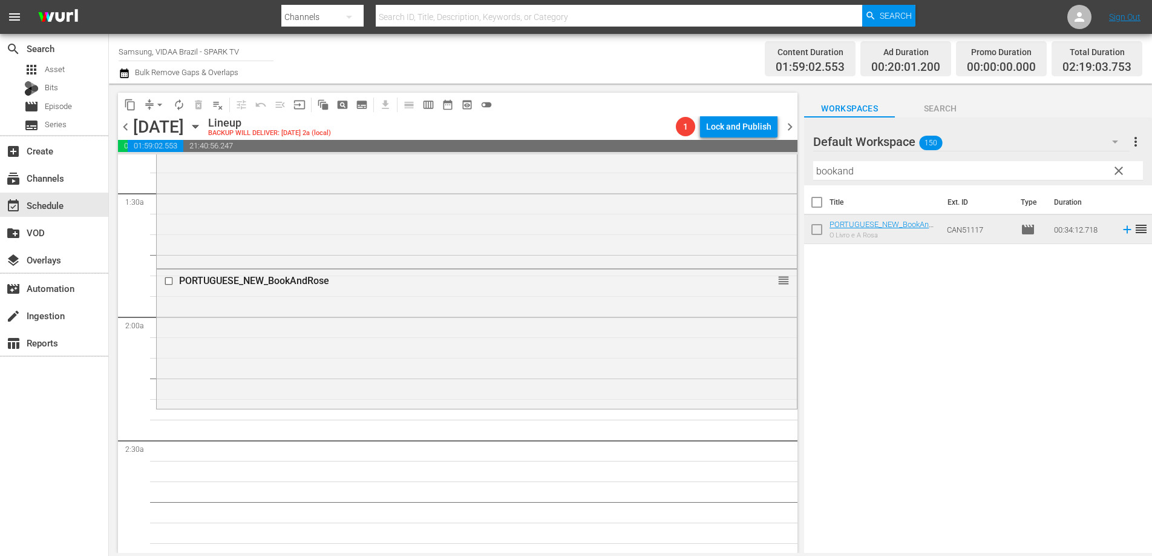
click at [892, 174] on input "bookand" at bounding box center [978, 170] width 330 height 19
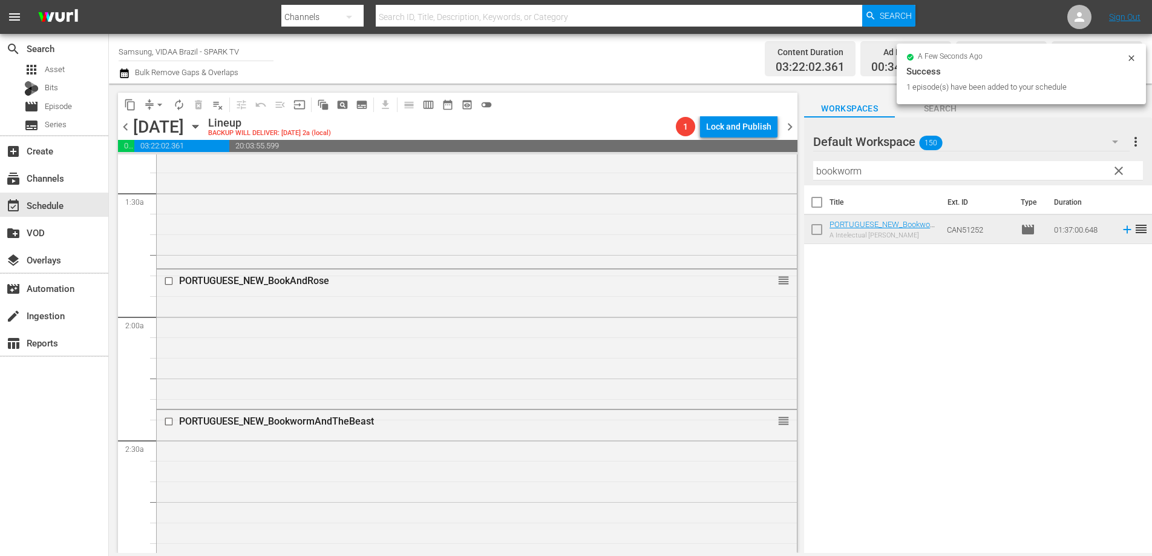
drag, startPoint x: 961, startPoint y: 230, endPoint x: 302, endPoint y: 1, distance: 697.7
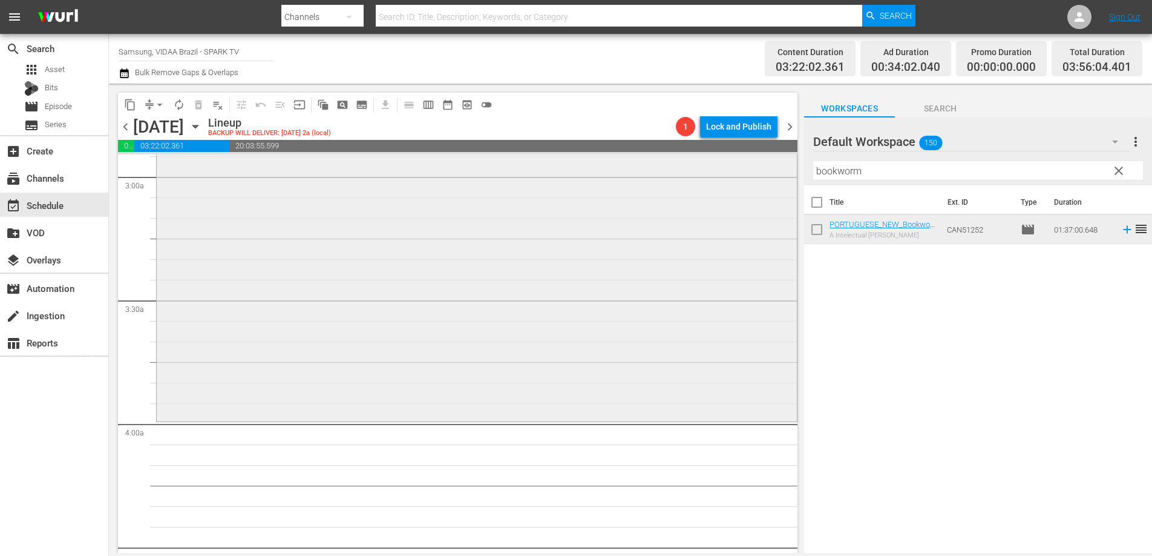
scroll to position [783, 0]
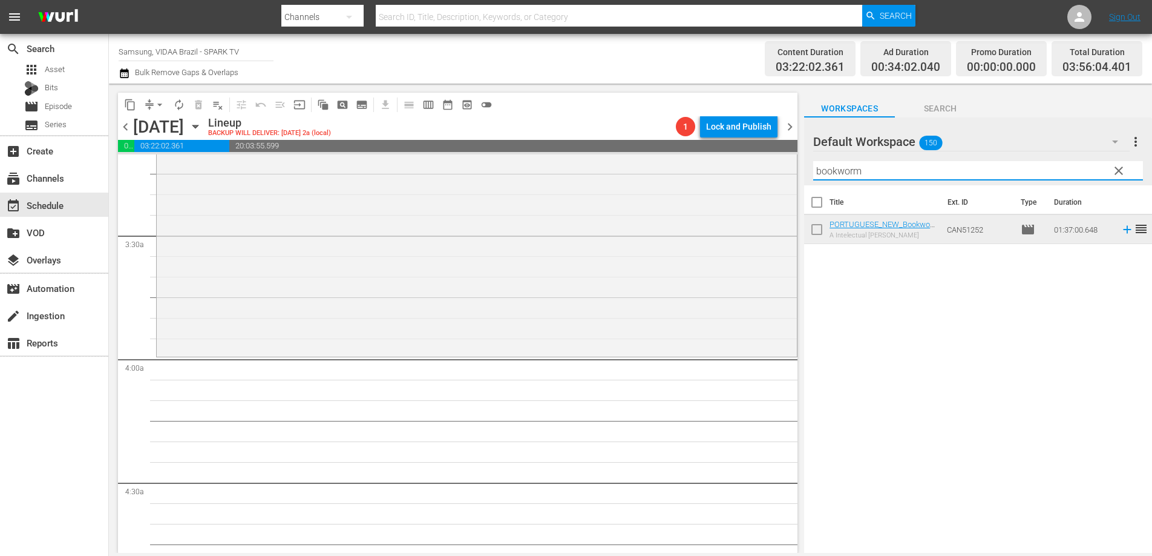
click at [863, 174] on input "bookworm" at bounding box center [978, 170] width 330 height 19
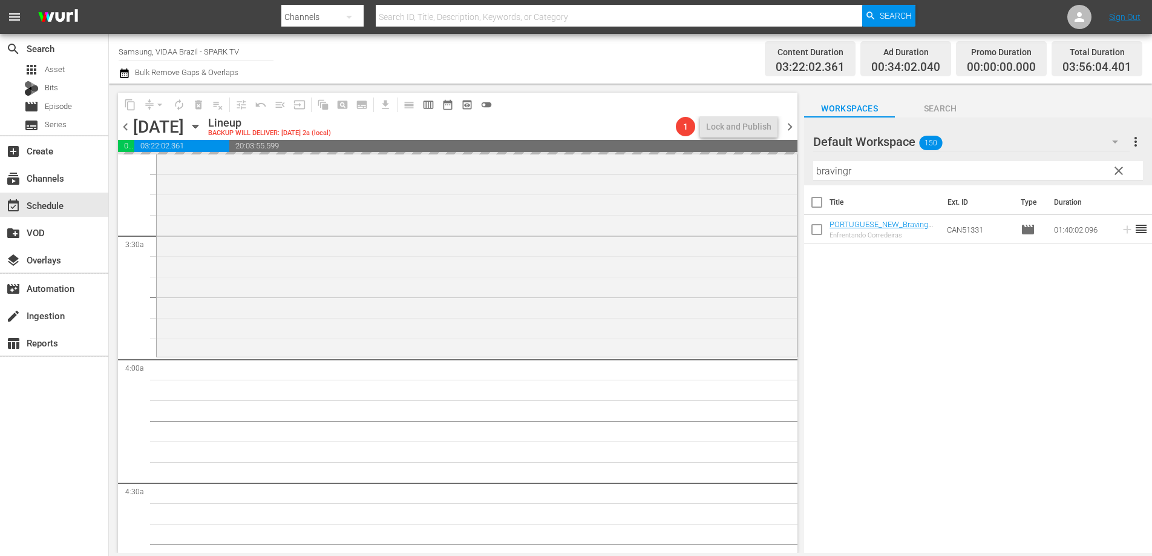
drag, startPoint x: 960, startPoint y: 232, endPoint x: 410, endPoint y: 1, distance: 596.2
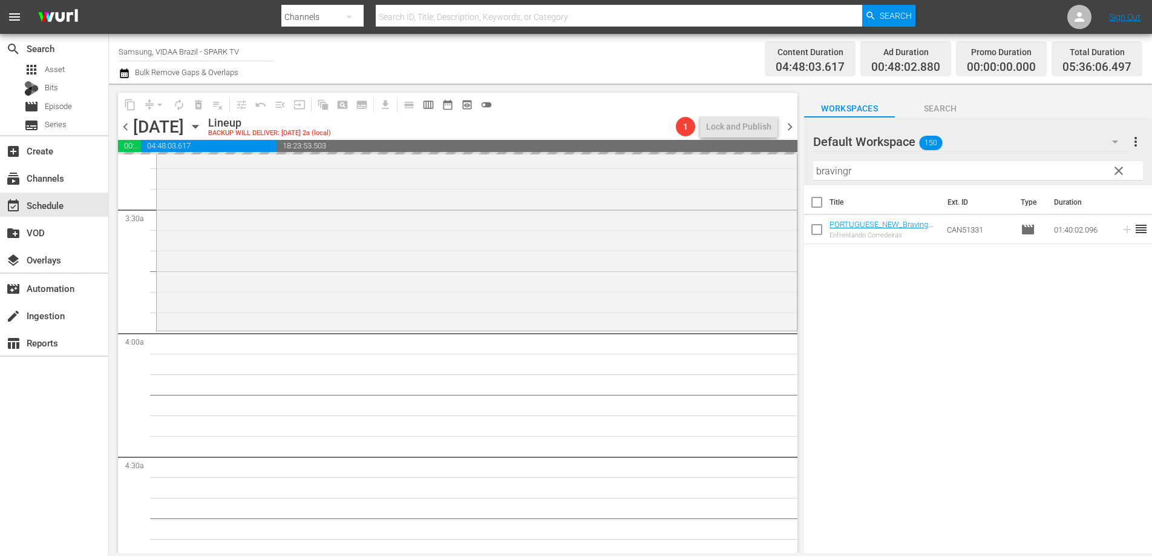
scroll to position [864, 0]
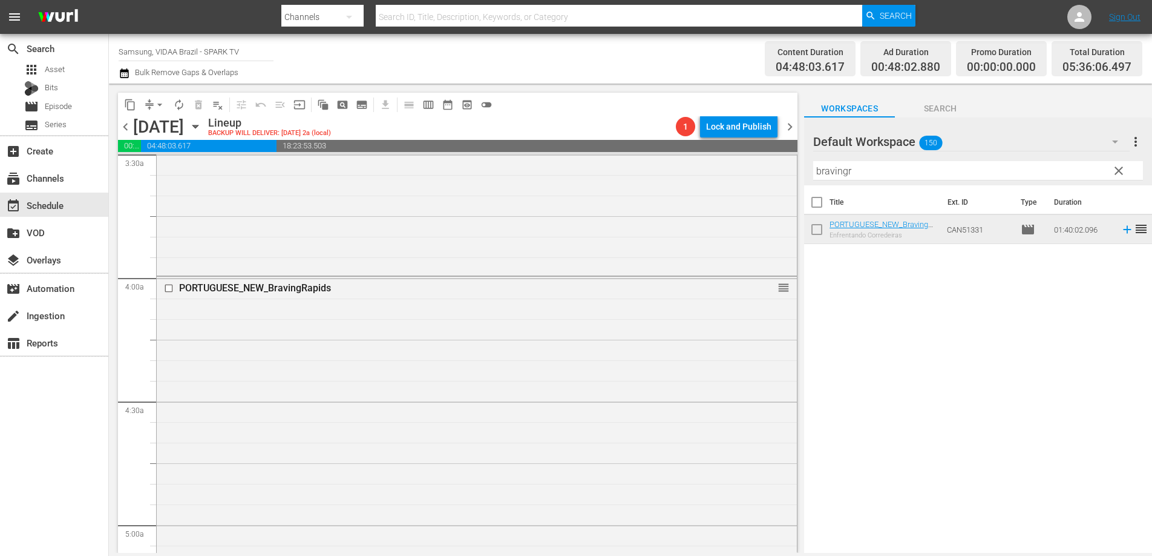
click at [892, 166] on input "bravingr" at bounding box center [978, 170] width 330 height 19
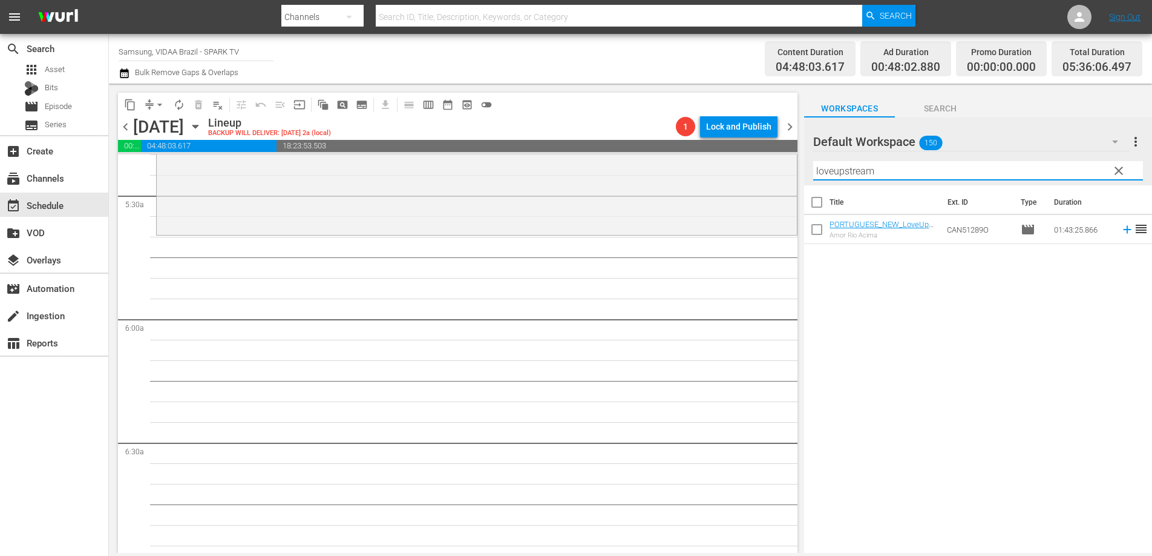
scroll to position [1310, 0]
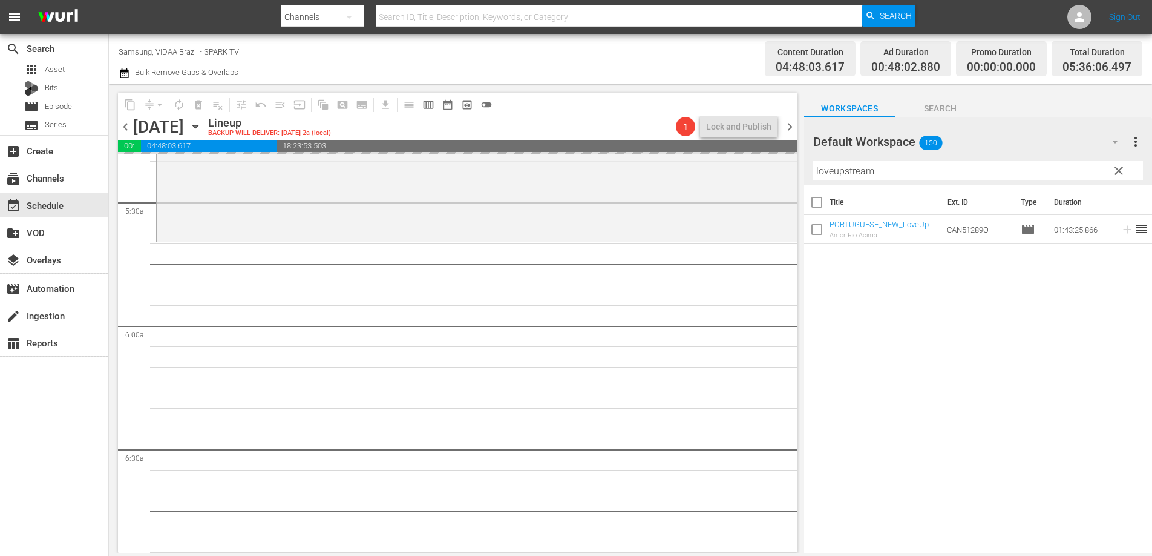
drag, startPoint x: 963, startPoint y: 229, endPoint x: 478, endPoint y: 1, distance: 535.6
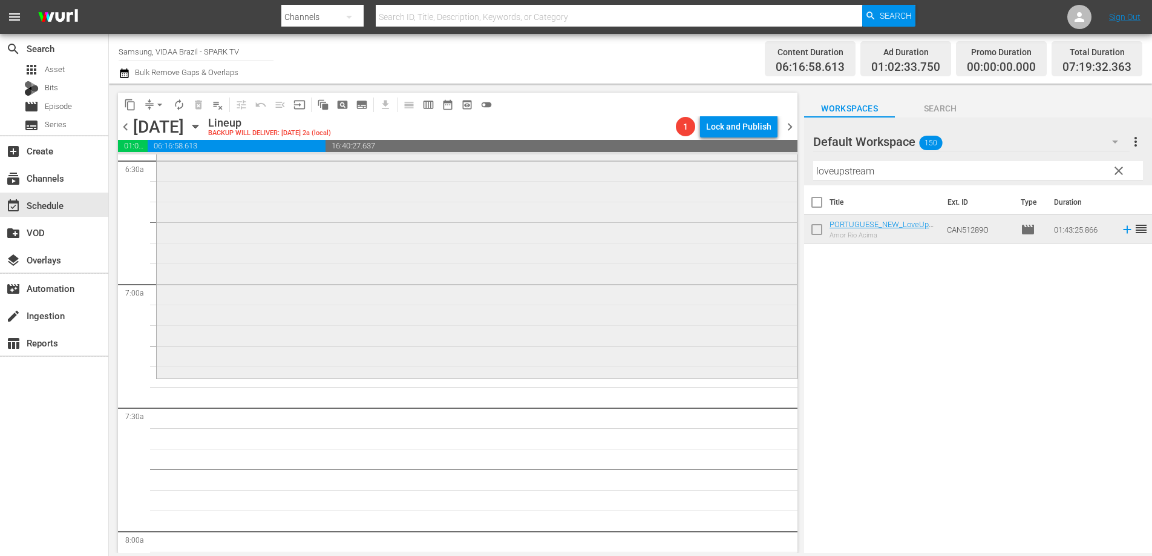
scroll to position [1601, 0]
click at [881, 168] on input "loveupstream" at bounding box center [978, 170] width 330 height 19
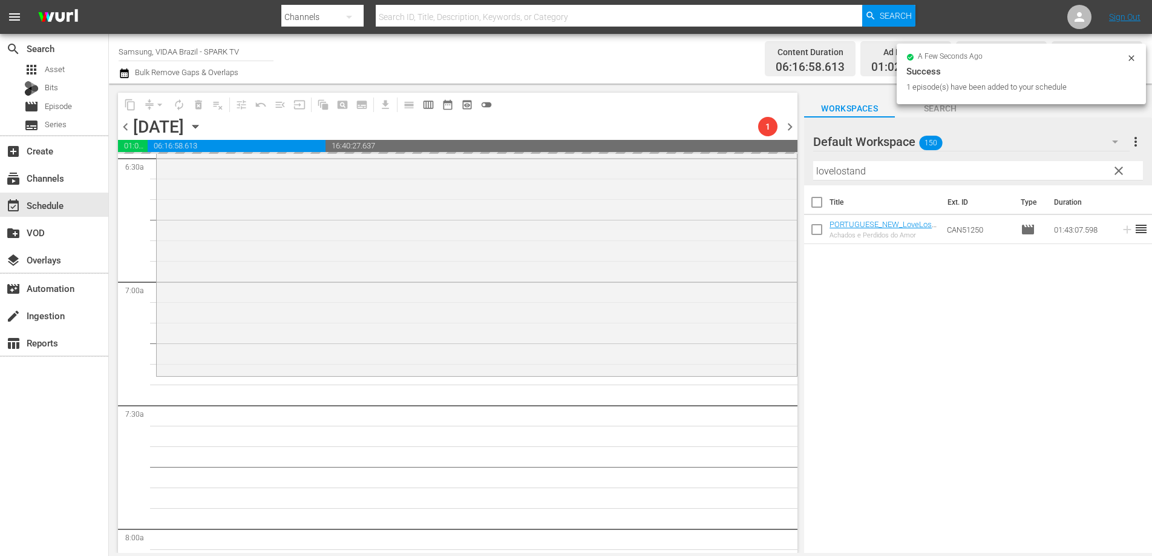
drag, startPoint x: 984, startPoint y: 231, endPoint x: 408, endPoint y: 4, distance: 618.7
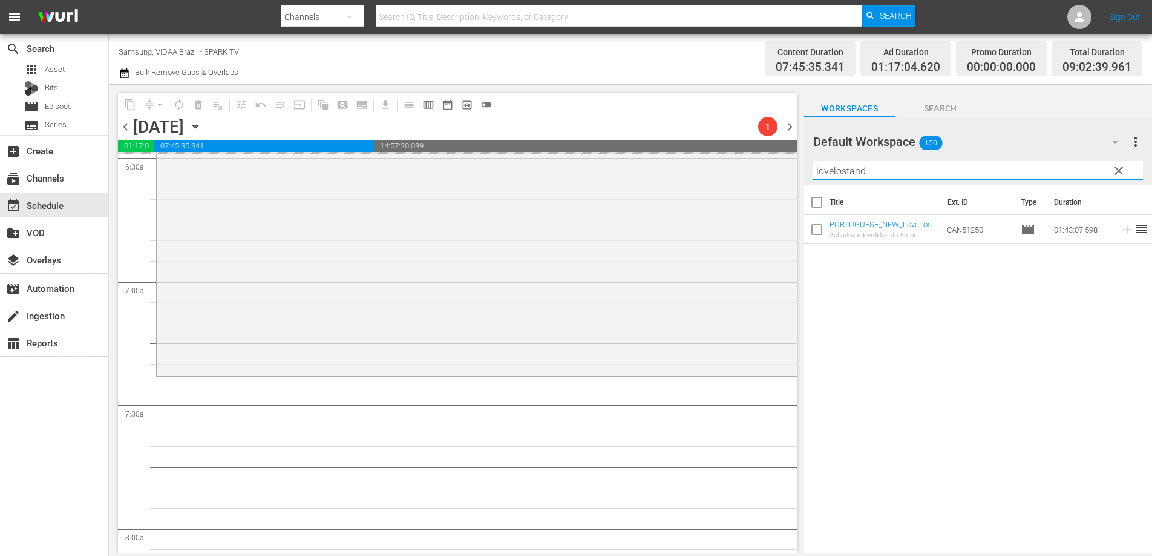
click at [880, 173] on input "lovelostand" at bounding box center [978, 170] width 330 height 19
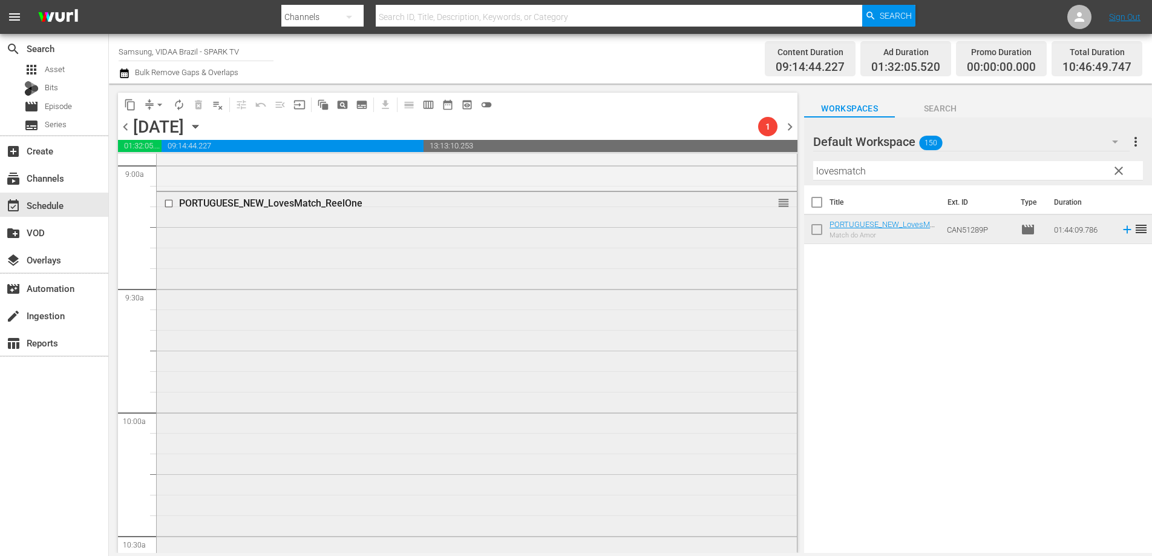
scroll to position [2398, 0]
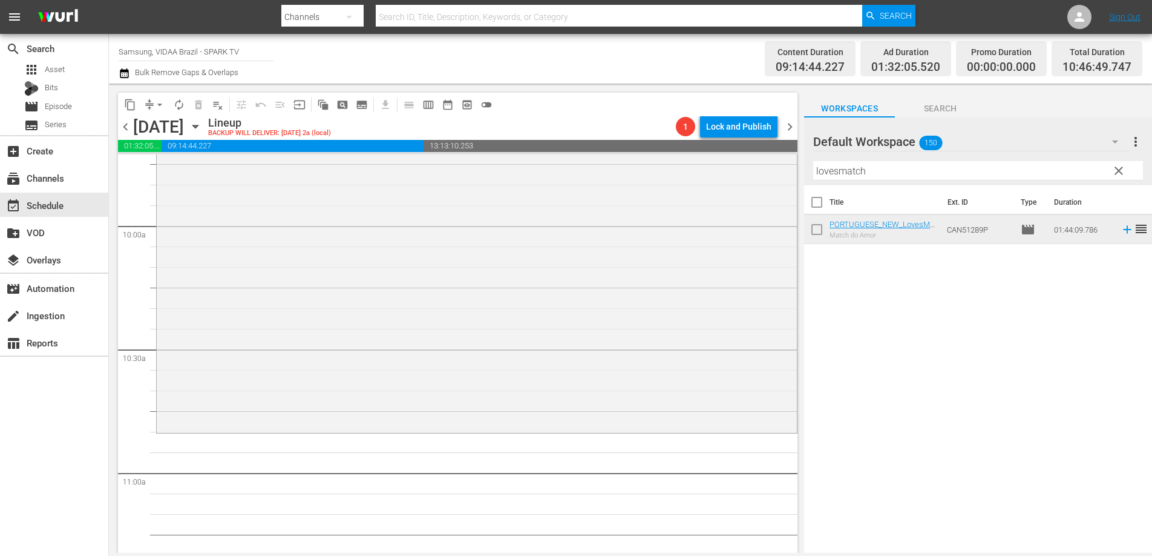
drag, startPoint x: 968, startPoint y: 231, endPoint x: 333, endPoint y: 2, distance: 675.1
click at [913, 172] on input "lovesmatch" at bounding box center [978, 170] width 330 height 19
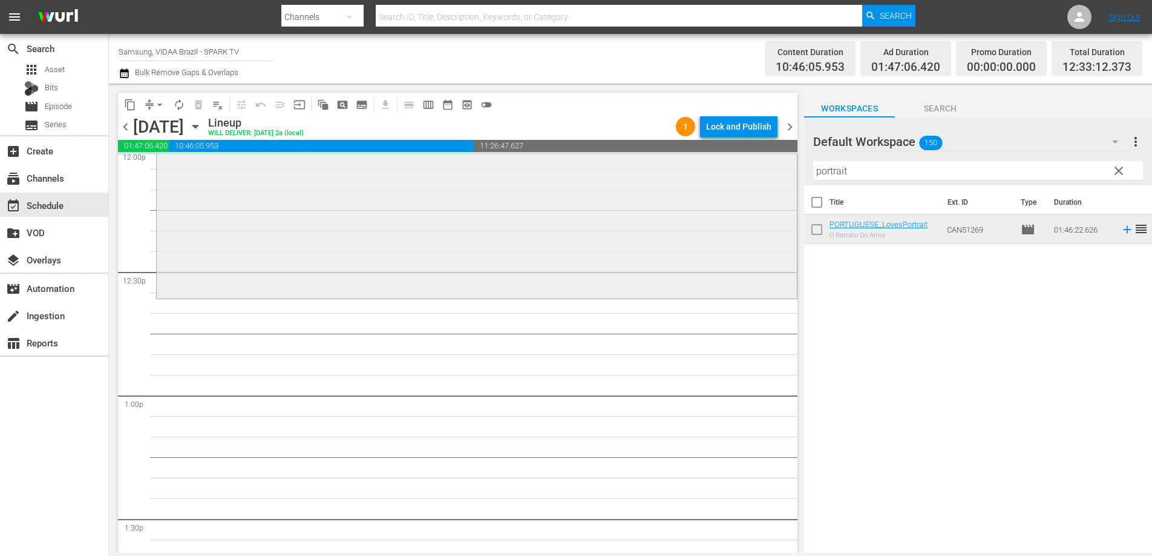
scroll to position [2970, 0]
drag, startPoint x: 972, startPoint y: 228, endPoint x: 385, endPoint y: 3, distance: 628.8
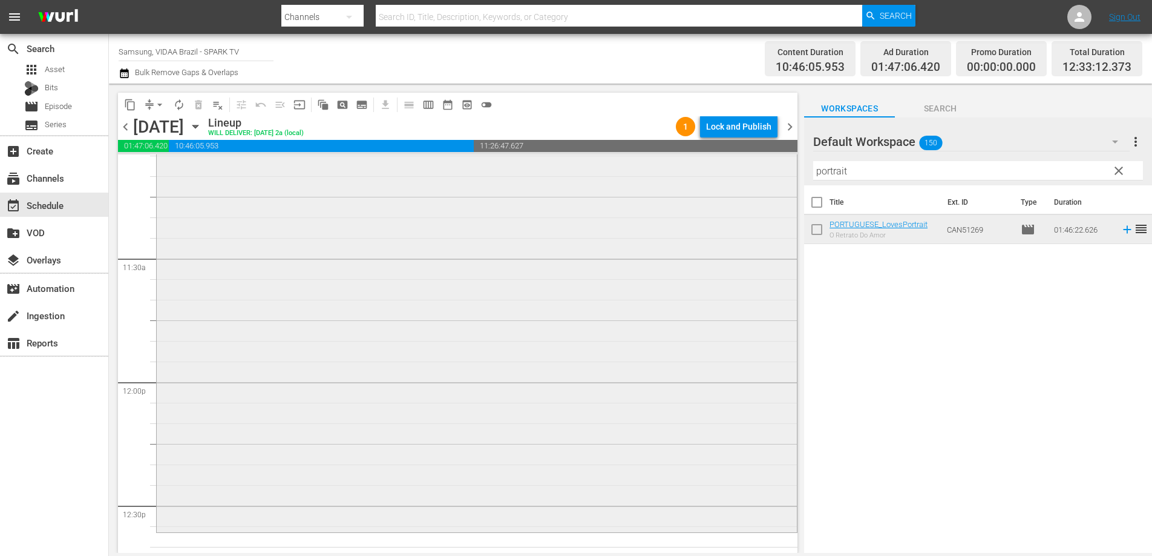
scroll to position [2745, 0]
click at [882, 167] on input "portrait" at bounding box center [978, 170] width 330 height 19
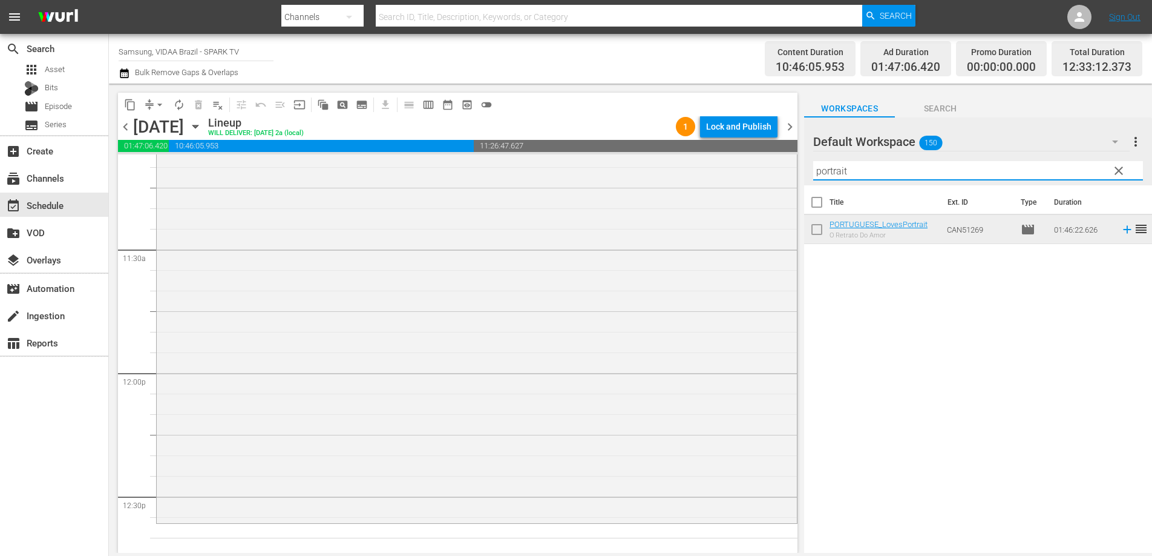
click at [882, 167] on input "portrait" at bounding box center [978, 170] width 330 height 19
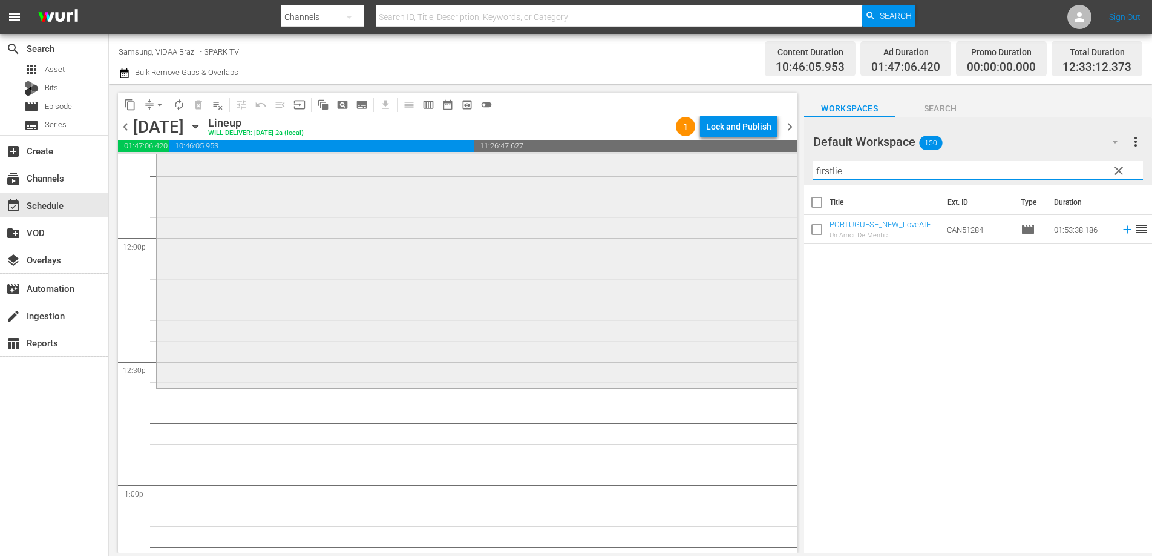
scroll to position [2927, 0]
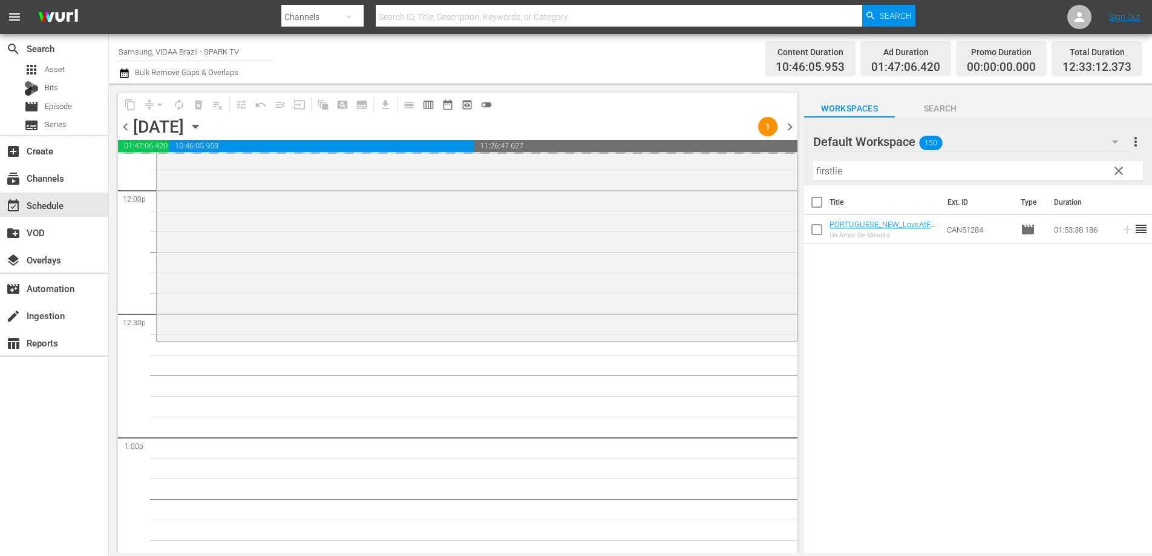
drag, startPoint x: 971, startPoint y: 225, endPoint x: 297, endPoint y: 2, distance: 710.9
click at [122, 124] on span "chevron_left" at bounding box center [125, 126] width 15 height 15
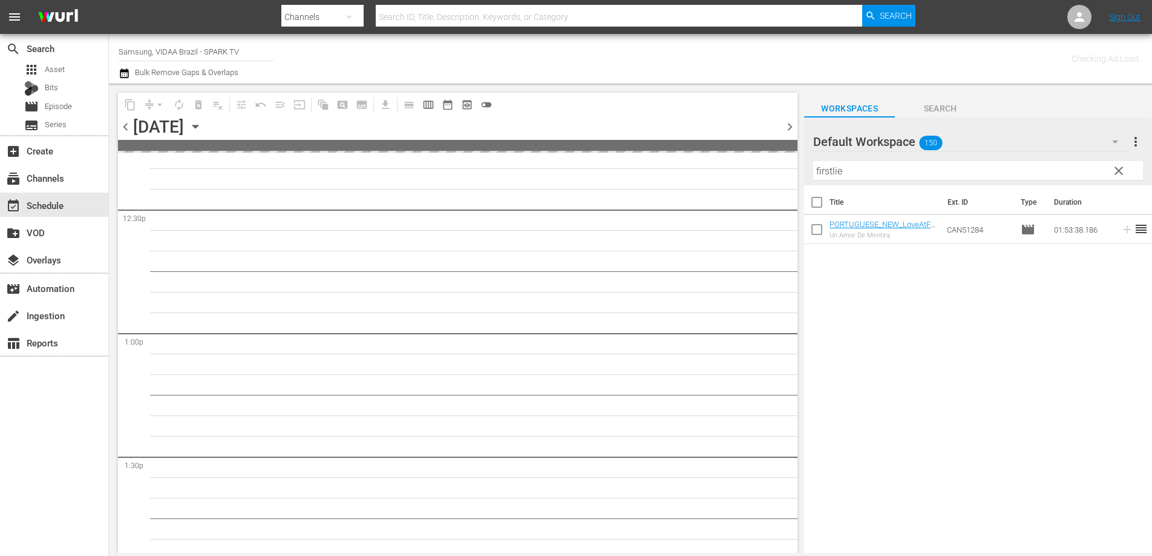
click at [790, 125] on span "chevron_right" at bounding box center [790, 126] width 15 height 15
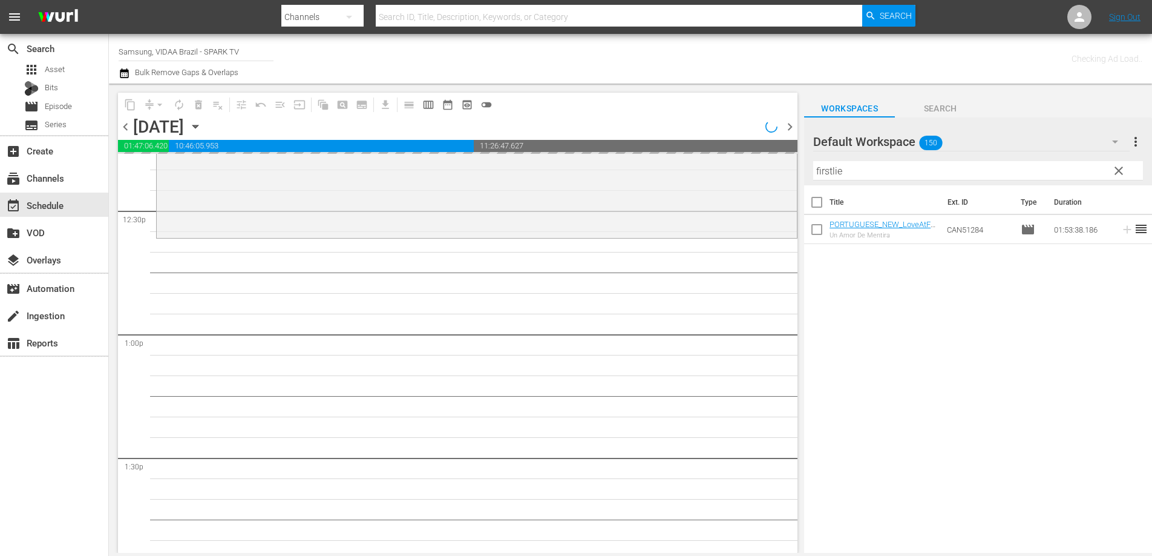
scroll to position [2927, 0]
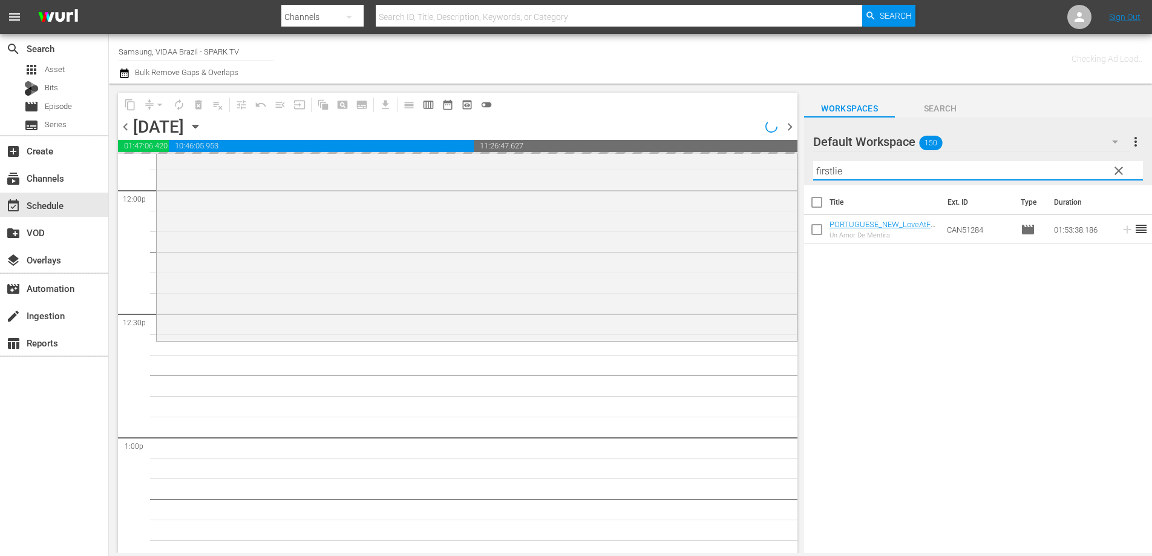
click at [853, 174] on input "firstlie" at bounding box center [978, 170] width 330 height 19
click at [892, 346] on div "Title Ext. ID Type Duration PORTUGUESE_NEW_LoveAtSunsetTerrace_ReelOne Amor no …" at bounding box center [978, 369] width 348 height 369
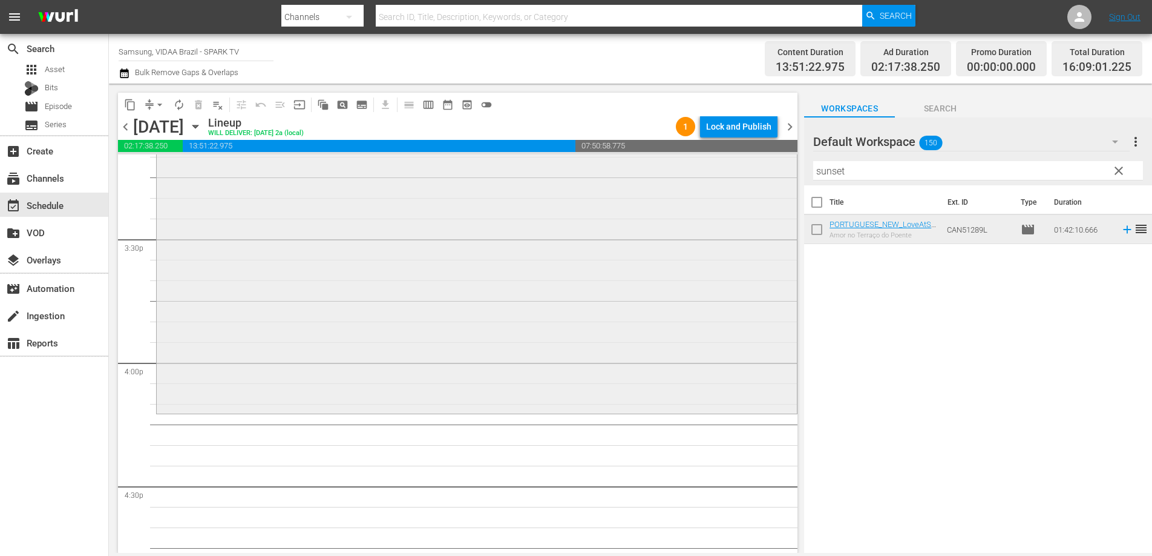
scroll to position [3820, 0]
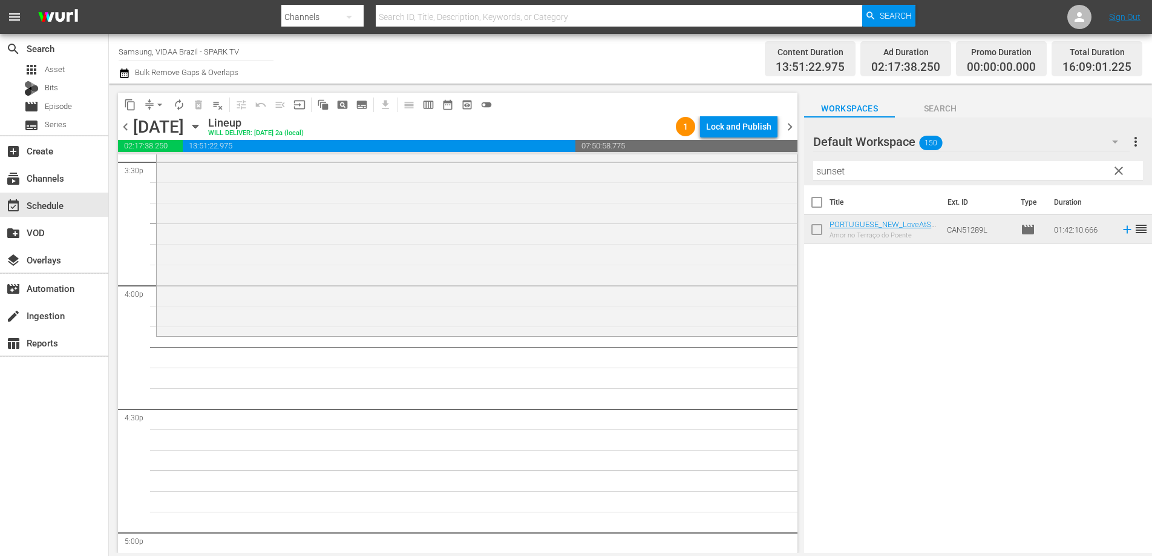
drag, startPoint x: 966, startPoint y: 226, endPoint x: 385, endPoint y: 1, distance: 623.4
click at [856, 172] on input "sunset" at bounding box center [978, 170] width 330 height 19
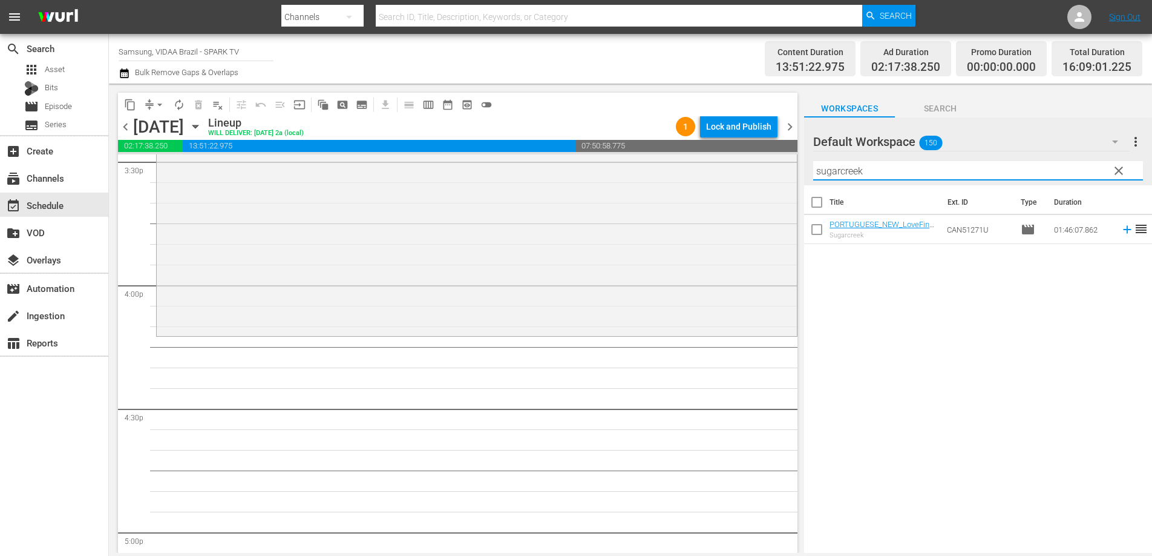
type input "sugarcreek"
click at [958, 319] on div "Title Ext. ID Type Duration PORTUGUESE_NEW_LoveFindsYouInSugarcreek Sugarcreek …" at bounding box center [978, 369] width 348 height 369
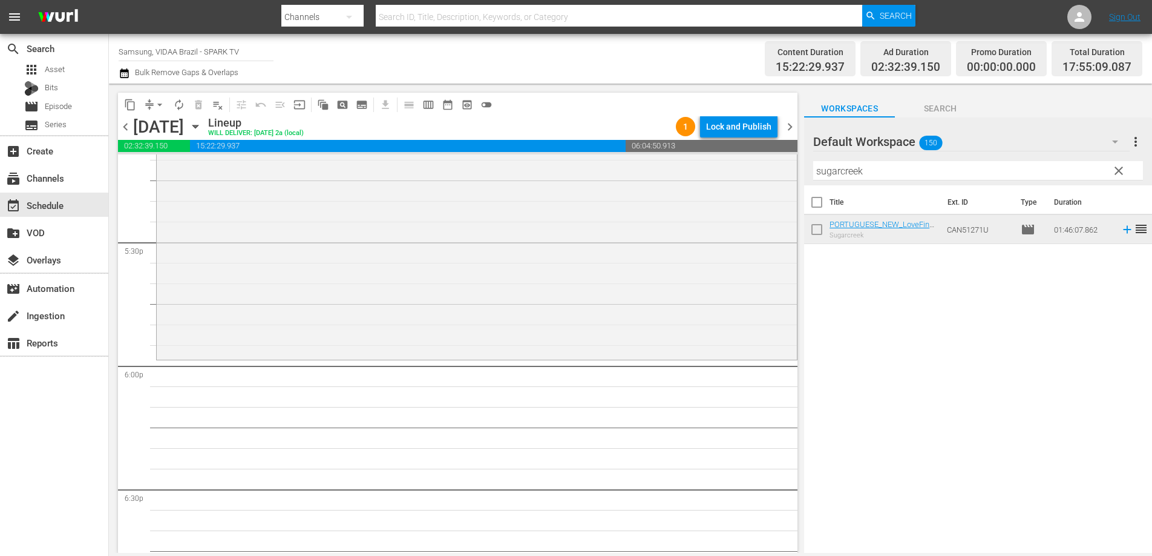
scroll to position [4250, 0]
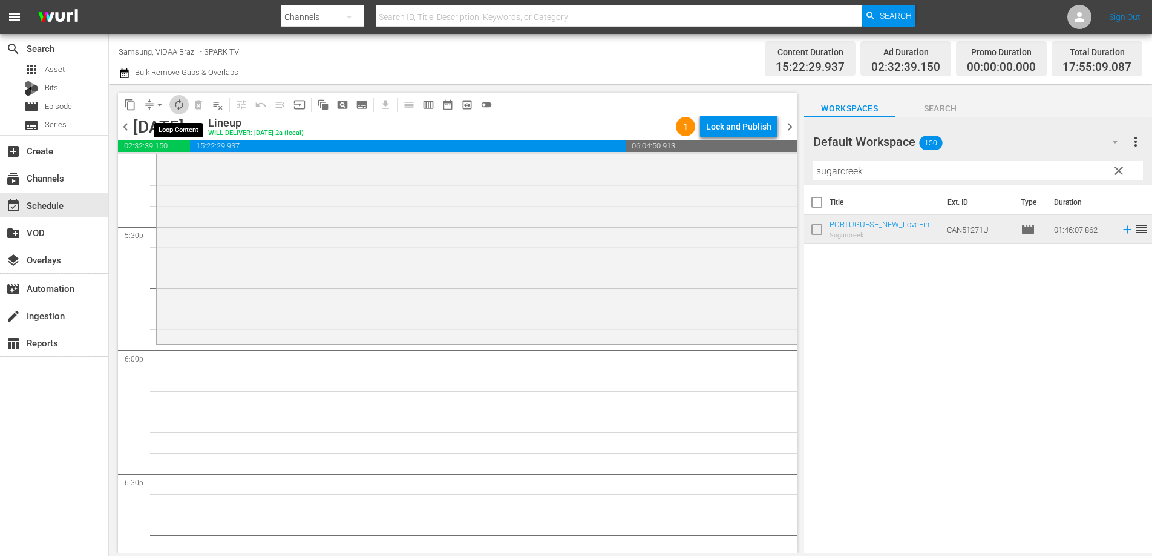
click at [180, 106] on span "autorenew_outlined" at bounding box center [179, 105] width 12 height 12
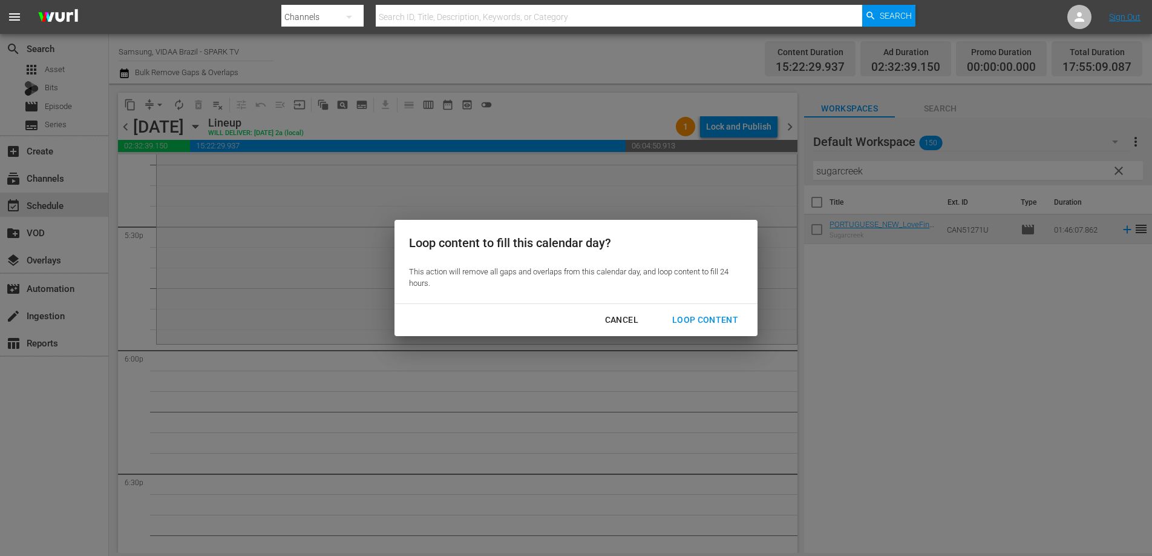
click at [697, 312] on div "Loop Content" at bounding box center [705, 319] width 85 height 15
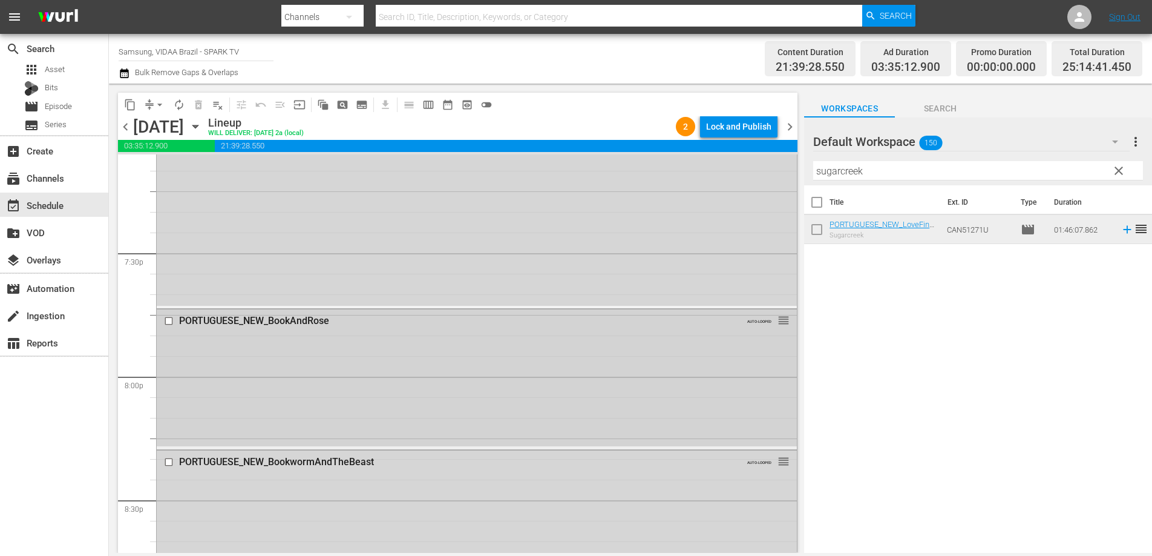
scroll to position [4710, 0]
click at [166, 329] on input "checkbox" at bounding box center [170, 327] width 13 height 10
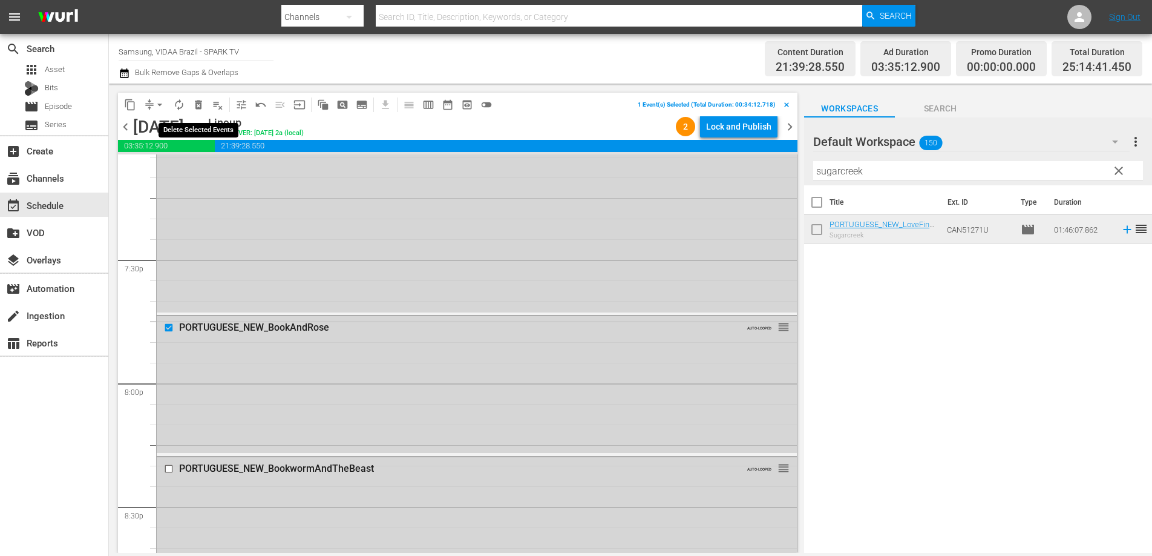
click at [198, 102] on span "delete_forever_outlined" at bounding box center [198, 105] width 12 height 12
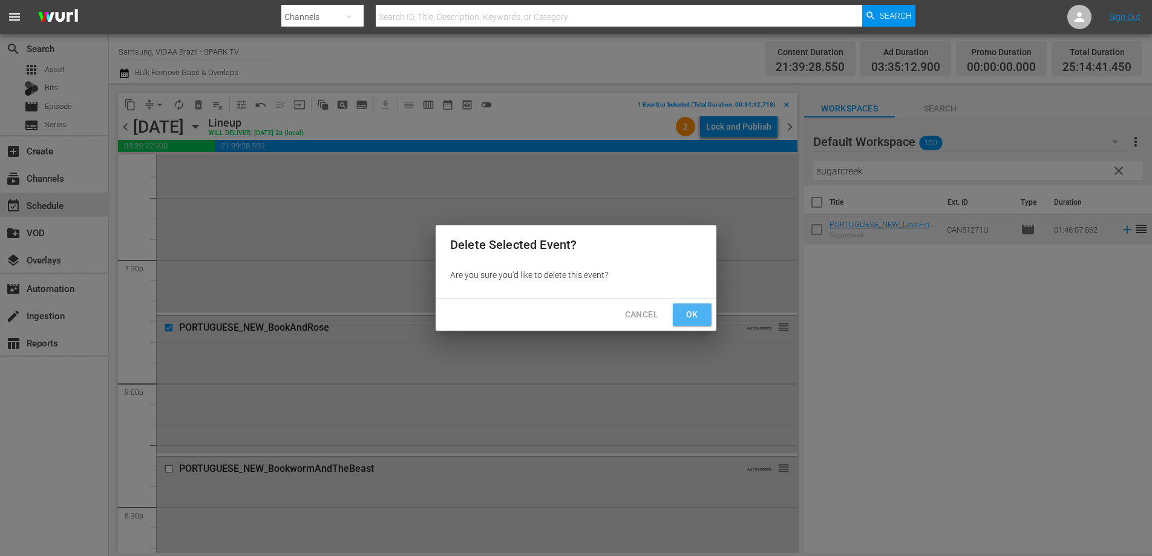
click at [688, 317] on span "Ok" at bounding box center [692, 314] width 19 height 15
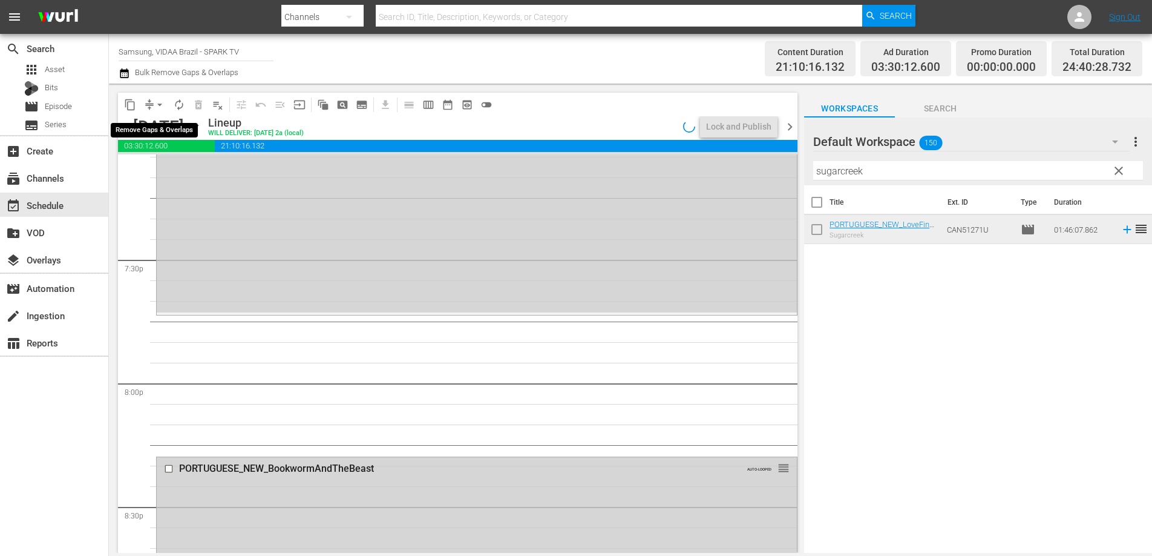
click at [163, 100] on span "arrow_drop_down" at bounding box center [160, 105] width 12 height 12
click at [167, 177] on li "Align to End of Previous Day" at bounding box center [160, 169] width 127 height 20
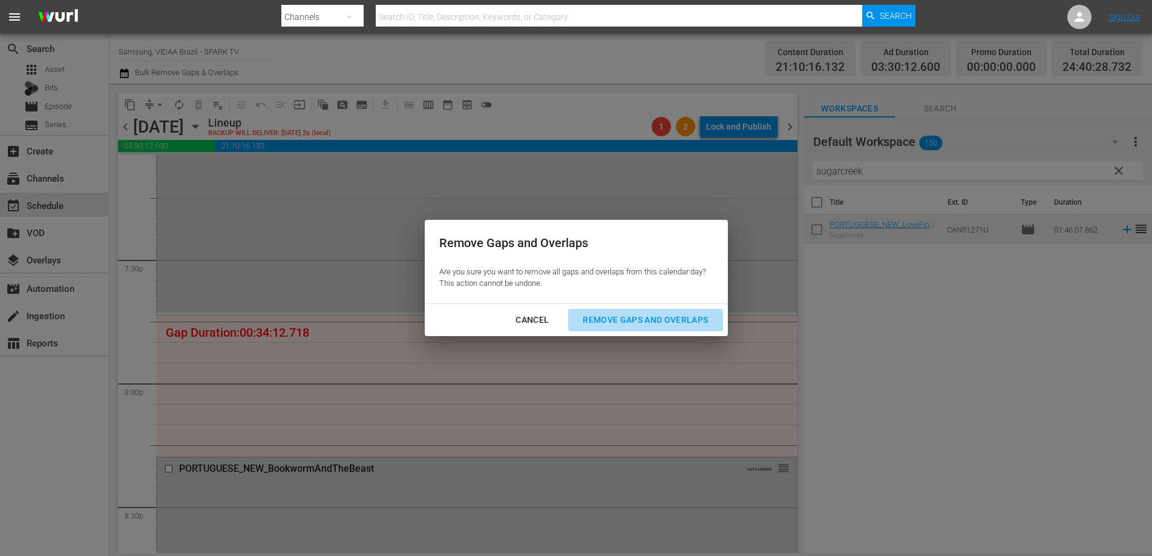
click at [668, 321] on div "Remove Gaps and Overlaps" at bounding box center [645, 319] width 145 height 15
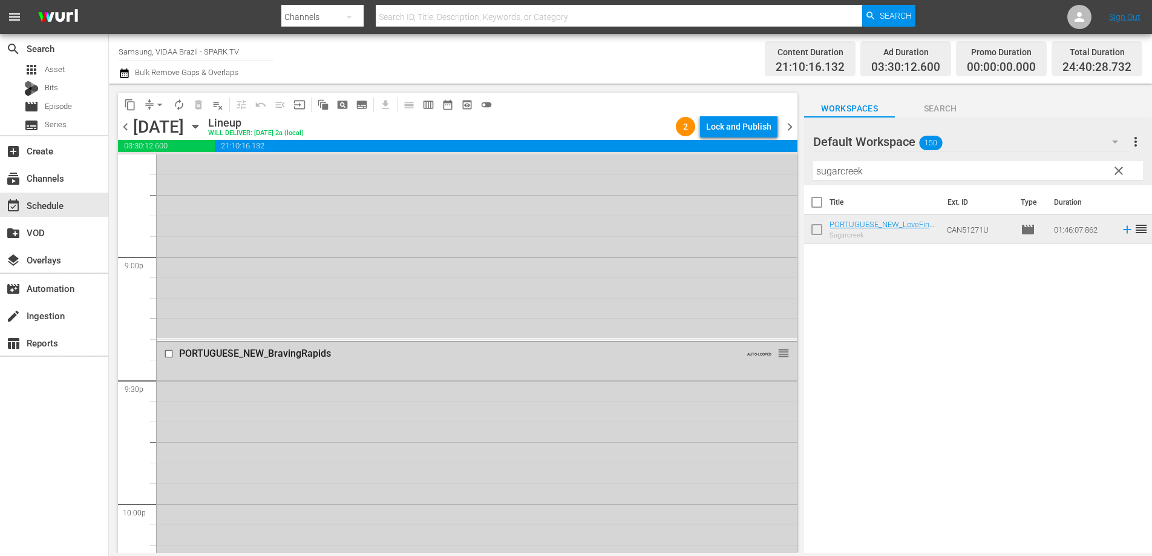
scroll to position [5090, 0]
click at [168, 347] on input "checkbox" at bounding box center [170, 346] width 13 height 10
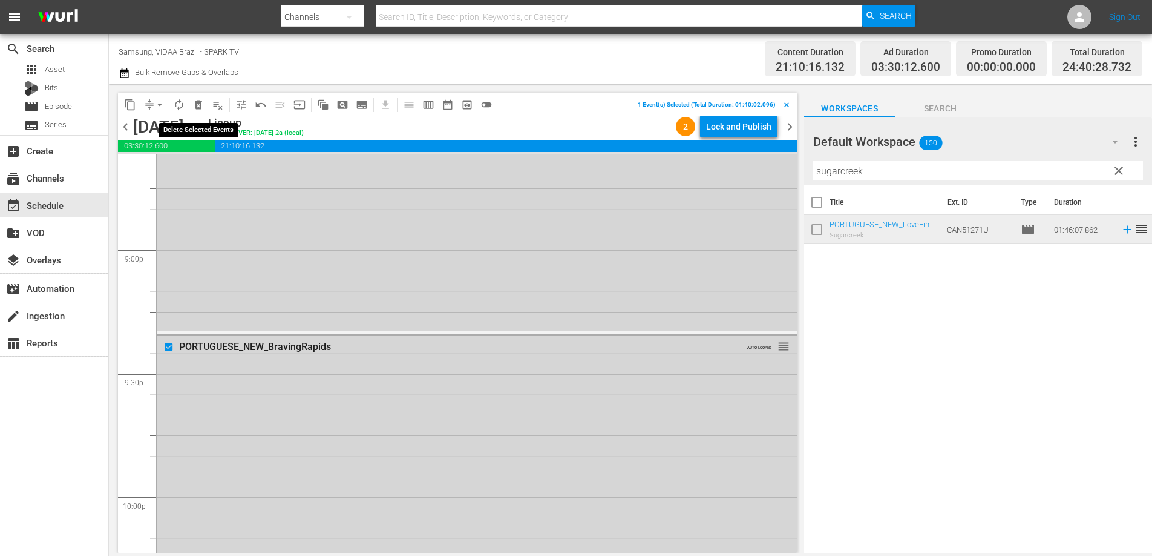
click at [197, 104] on span "delete_forever_outlined" at bounding box center [198, 105] width 12 height 12
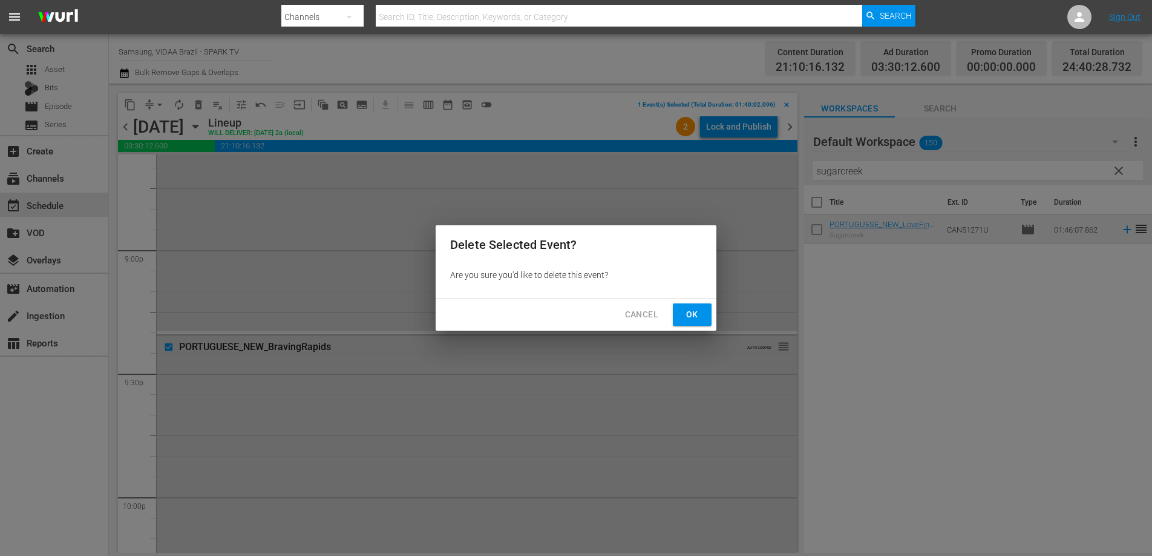
click at [688, 300] on div "Cancel Ok" at bounding box center [576, 314] width 281 height 32
click at [692, 311] on span "Ok" at bounding box center [692, 314] width 19 height 15
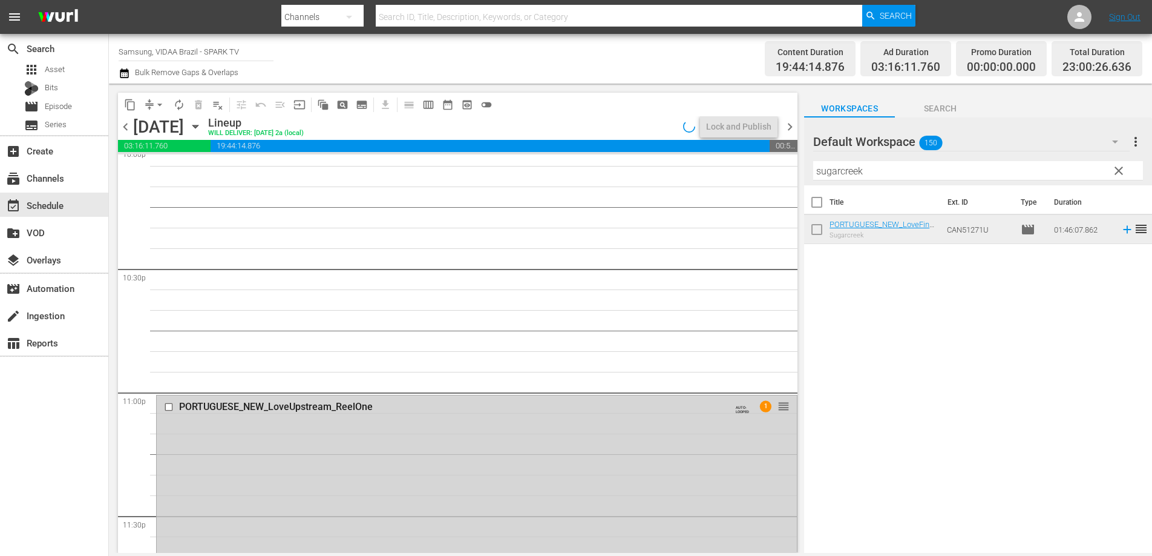
scroll to position [5524, 0]
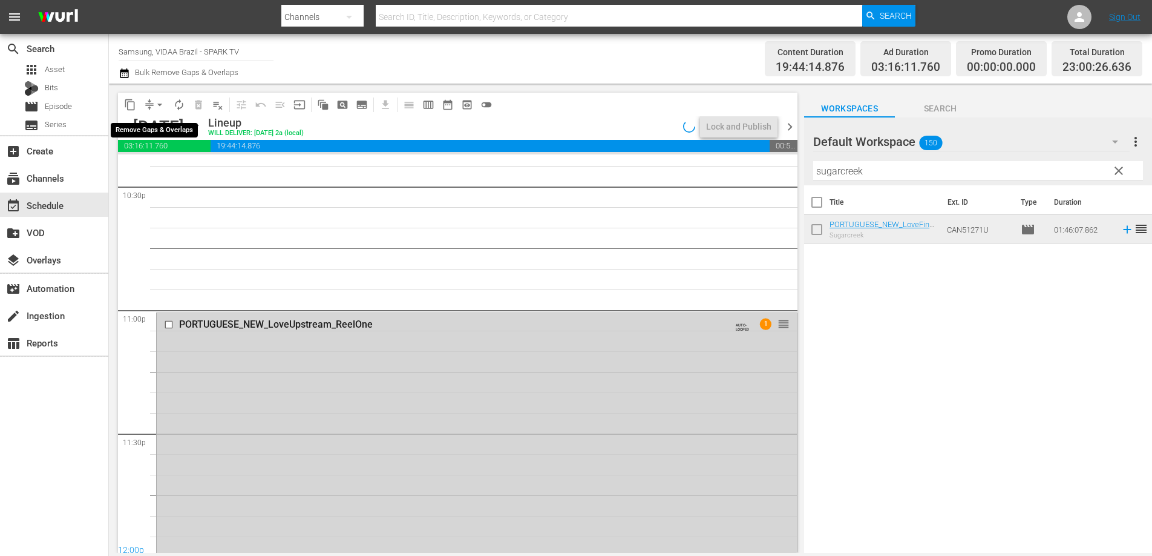
click at [156, 102] on span "arrow_drop_down" at bounding box center [160, 105] width 12 height 12
click at [168, 167] on li "Align to End of Previous Day" at bounding box center [160, 169] width 127 height 20
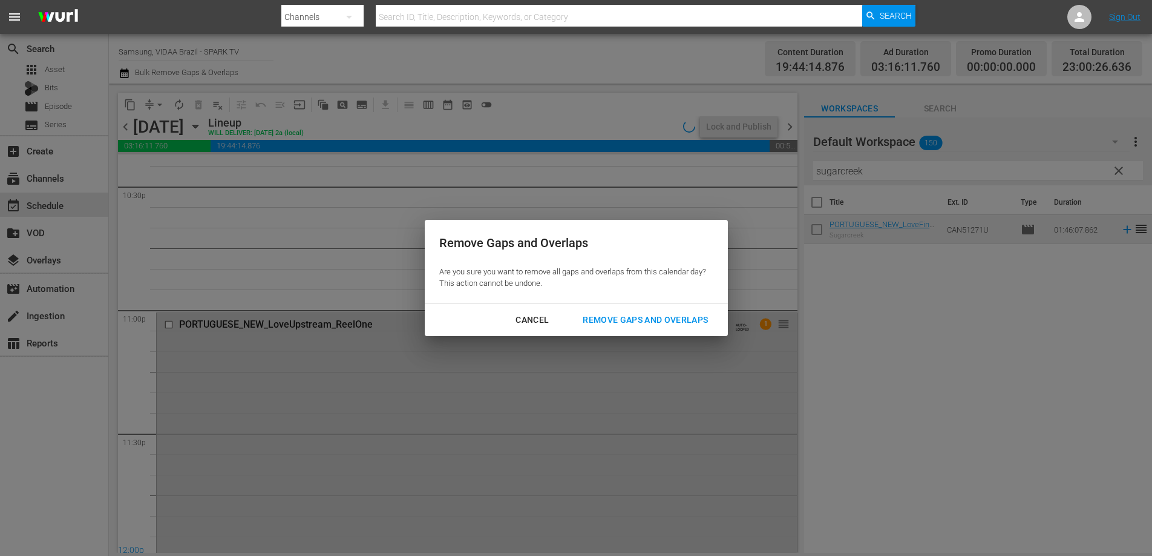
click at [657, 321] on div "Remove Gaps and Overlaps" at bounding box center [645, 319] width 145 height 15
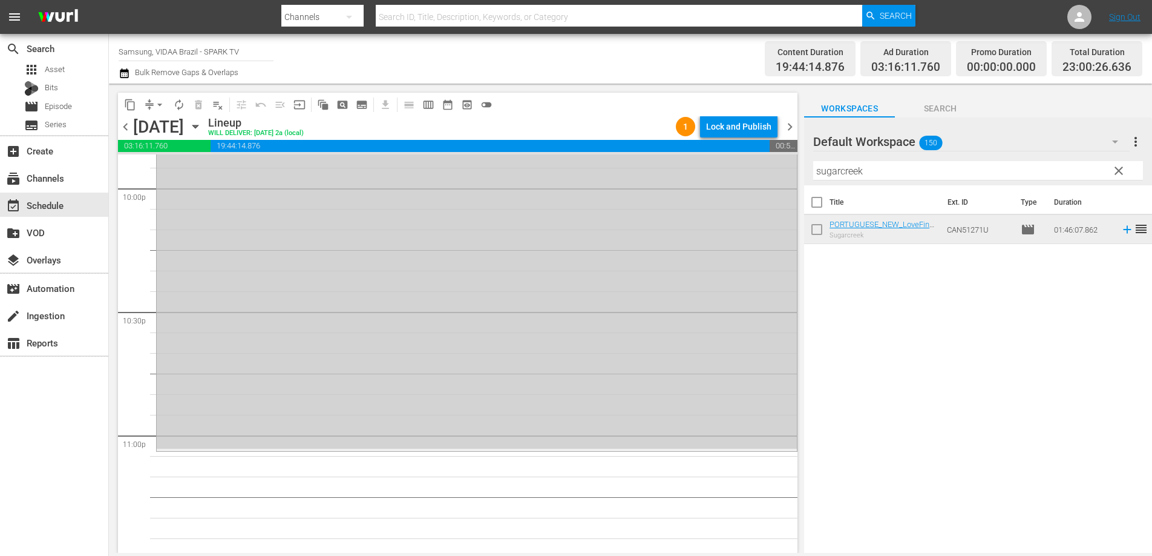
scroll to position [5529, 0]
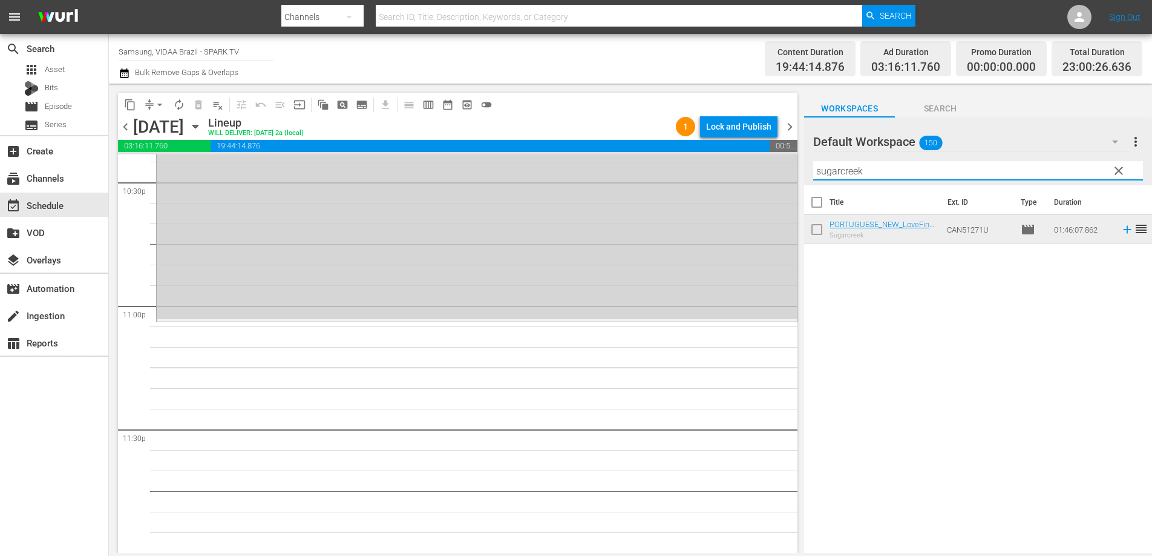
click at [912, 176] on input "sugarcreek" at bounding box center [978, 170] width 330 height 19
click at [912, 175] on input "sugarcreek" at bounding box center [978, 170] width 330 height 19
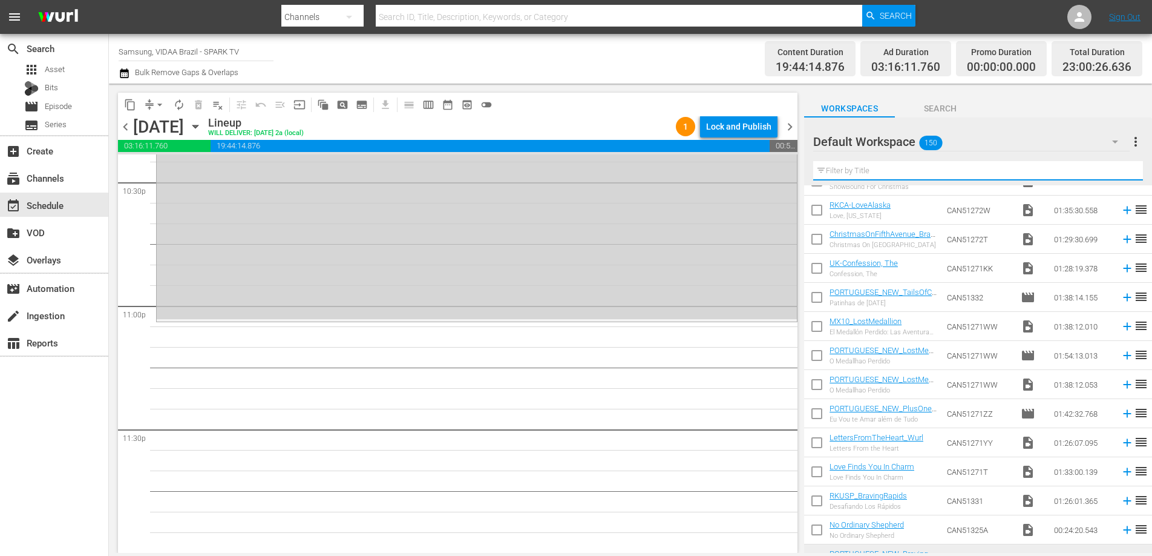
scroll to position [0, 0]
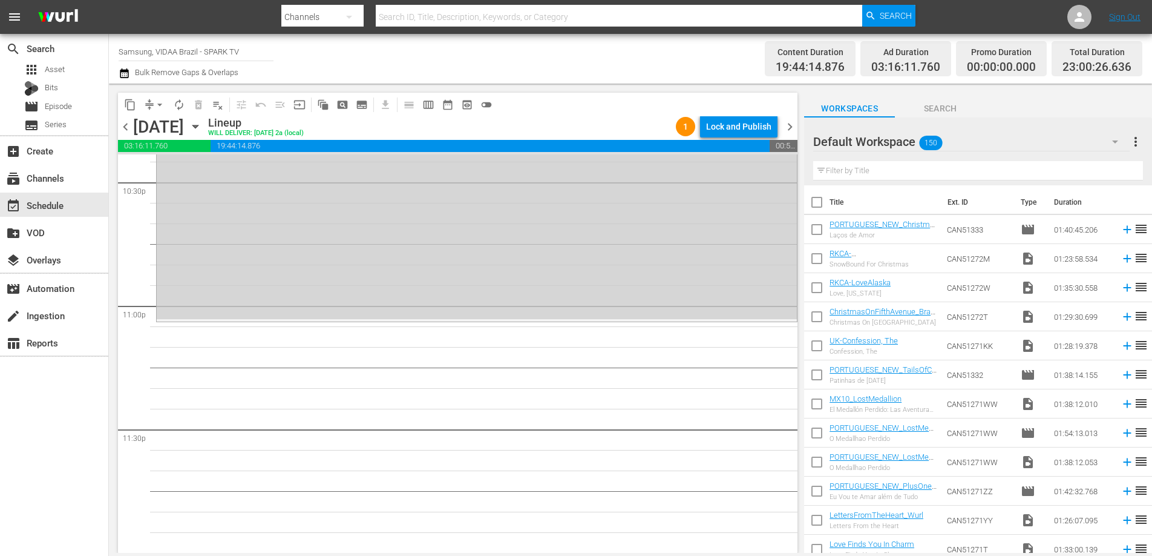
click at [1083, 139] on div "Default Workspace 150" at bounding box center [971, 142] width 317 height 34
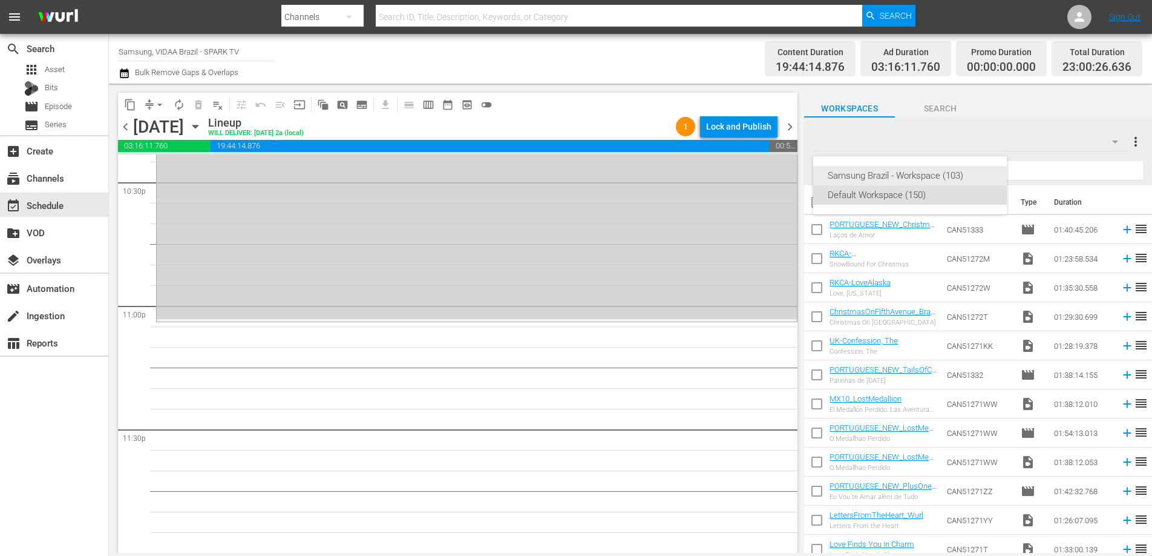
click at [939, 174] on div "Samsung Brazil - Workspace (103)" at bounding box center [910, 175] width 165 height 19
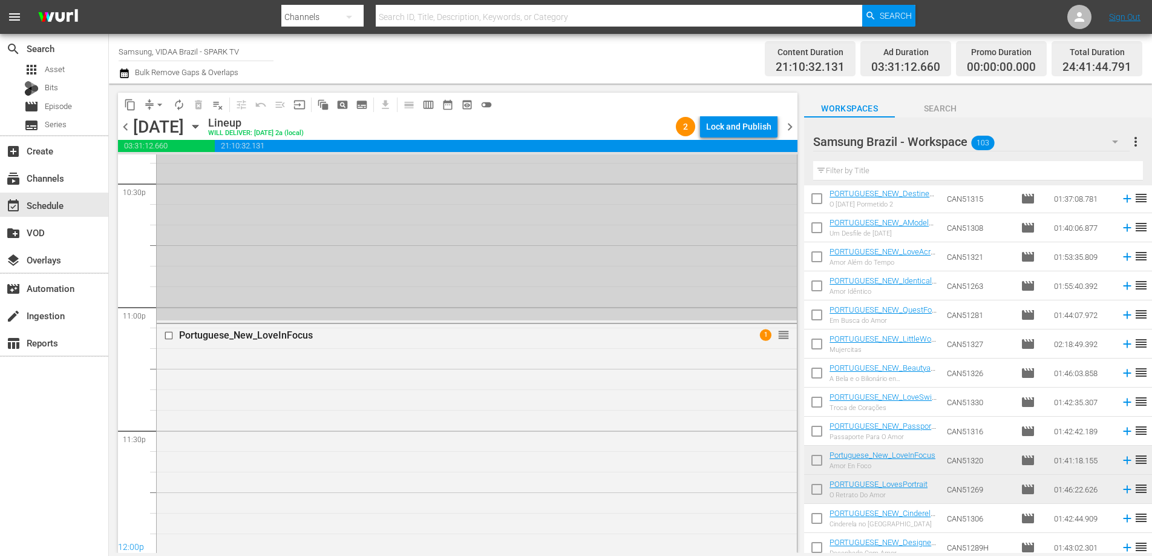
scroll to position [5313, 0]
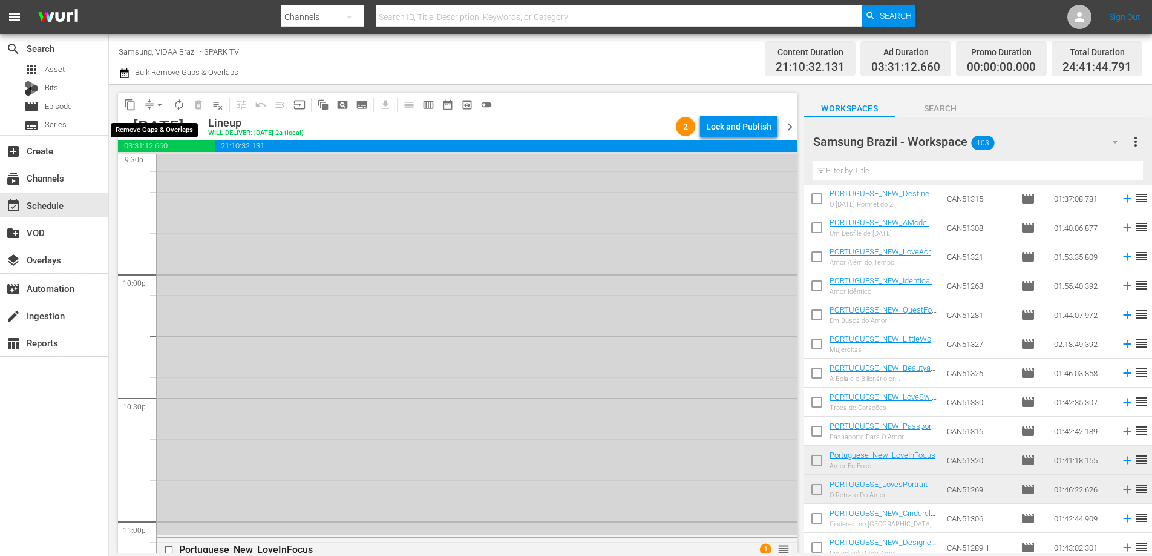
click at [156, 104] on span "arrow_drop_down" at bounding box center [160, 105] width 12 height 12
click at [174, 161] on li "Align to End of Previous Day" at bounding box center [160, 169] width 127 height 20
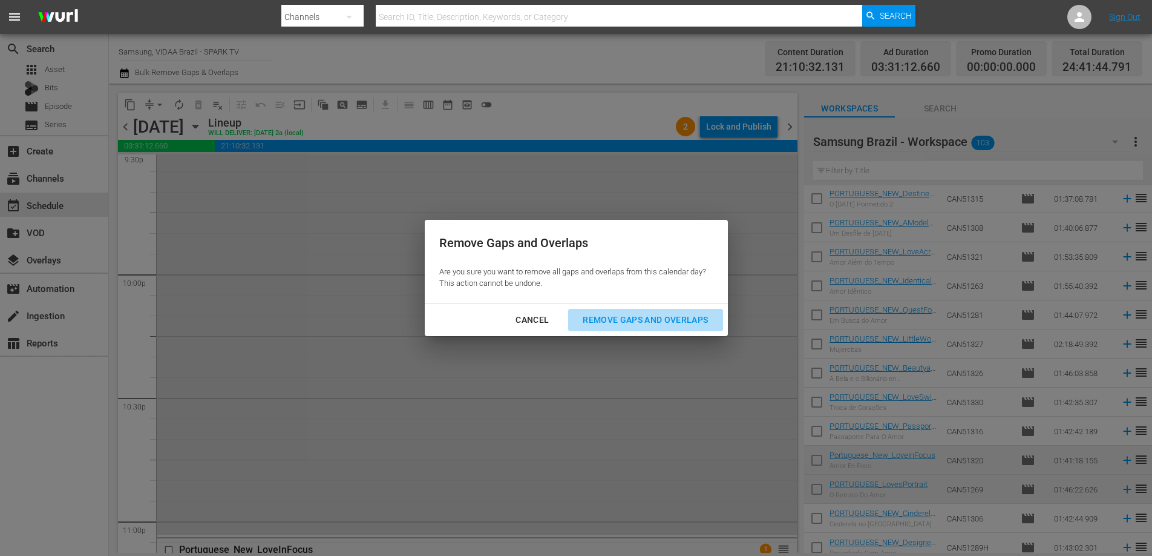
click at [674, 313] on div "Remove Gaps and Overlaps" at bounding box center [645, 319] width 145 height 15
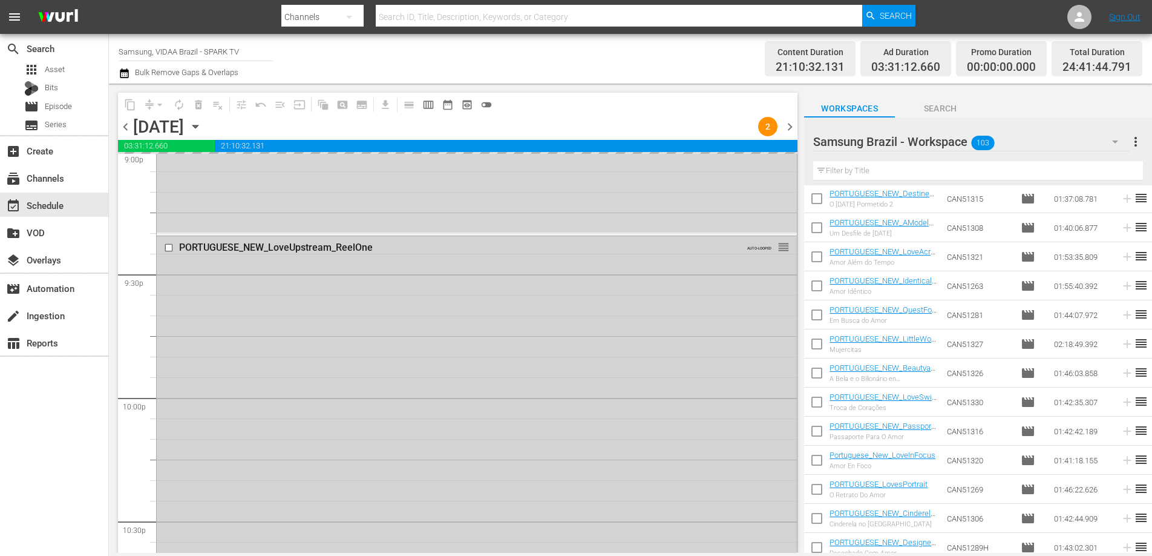
scroll to position [5150, 0]
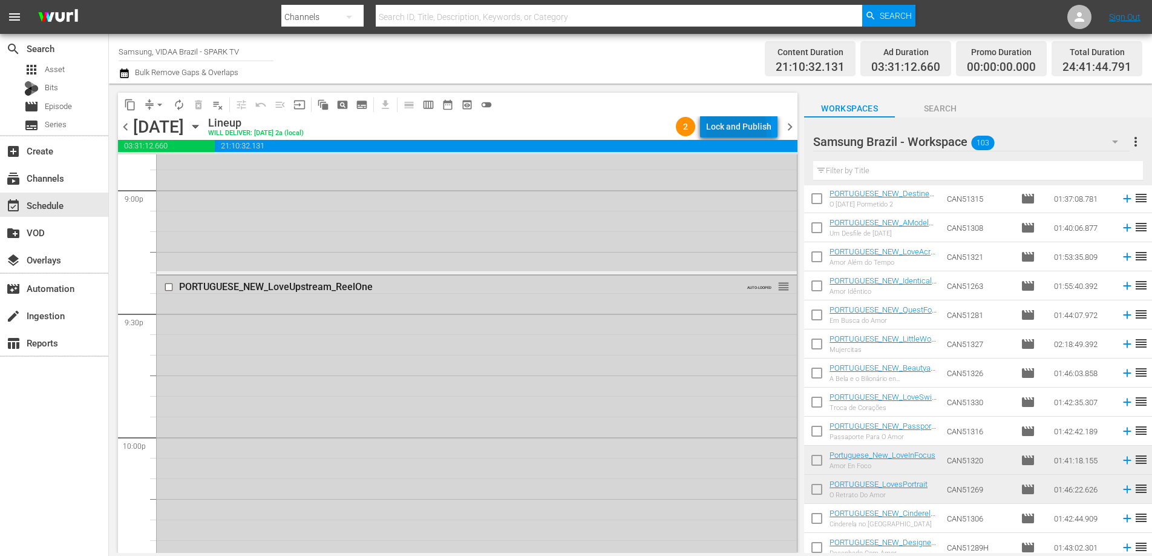
click at [721, 129] on div "Lock and Publish" at bounding box center [738, 127] width 65 height 22
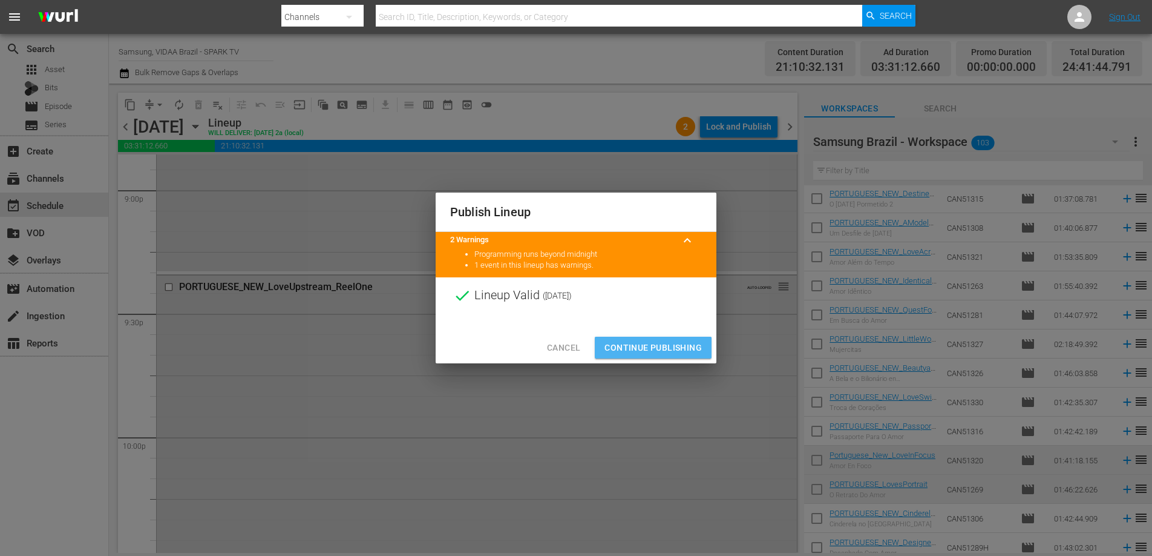
click at [645, 348] on span "Continue Publishing" at bounding box center [653, 347] width 97 height 15
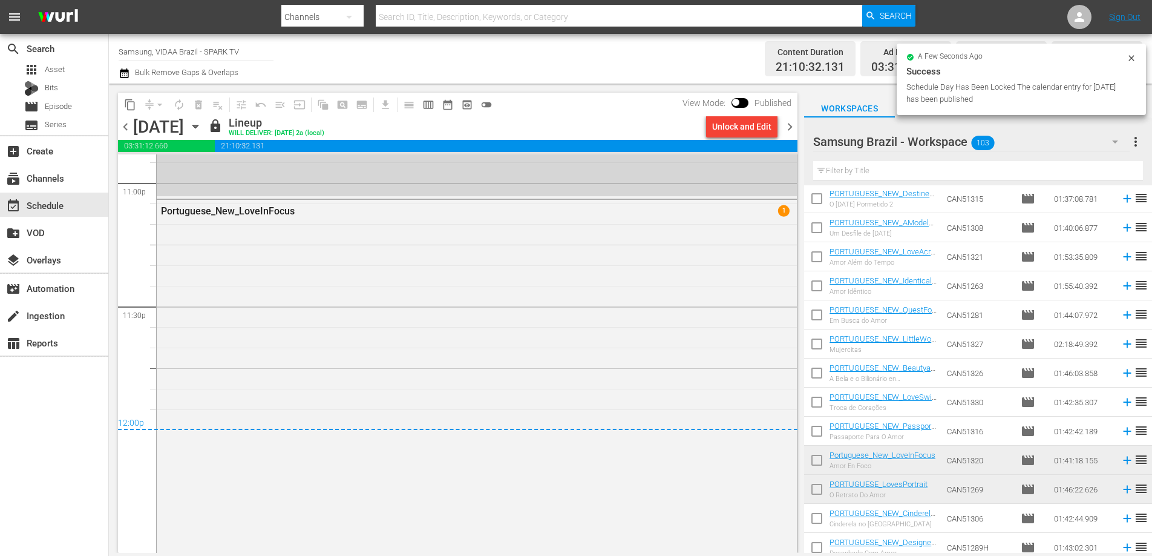
scroll to position [5512, 0]
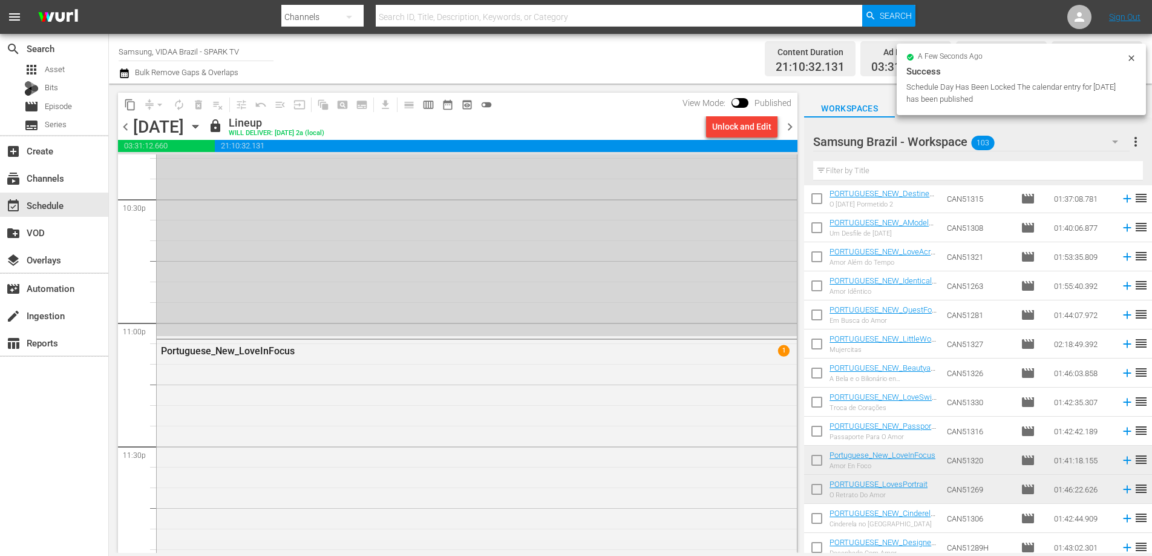
click at [790, 123] on span "chevron_right" at bounding box center [790, 126] width 15 height 15
